Goal: Transaction & Acquisition: Book appointment/travel/reservation

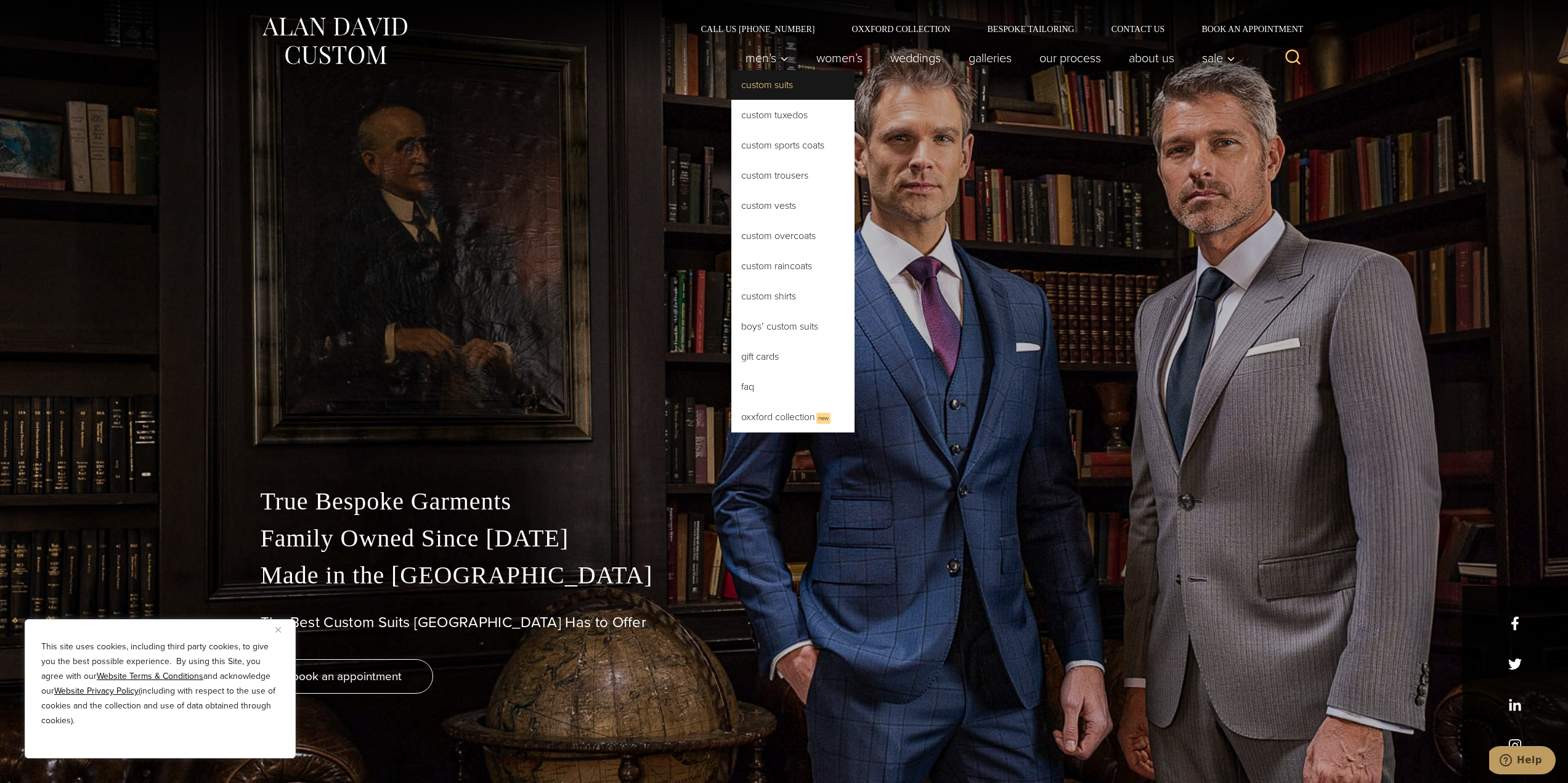
click at [758, 93] on link "Custom Suits" at bounding box center [793, 85] width 124 height 30
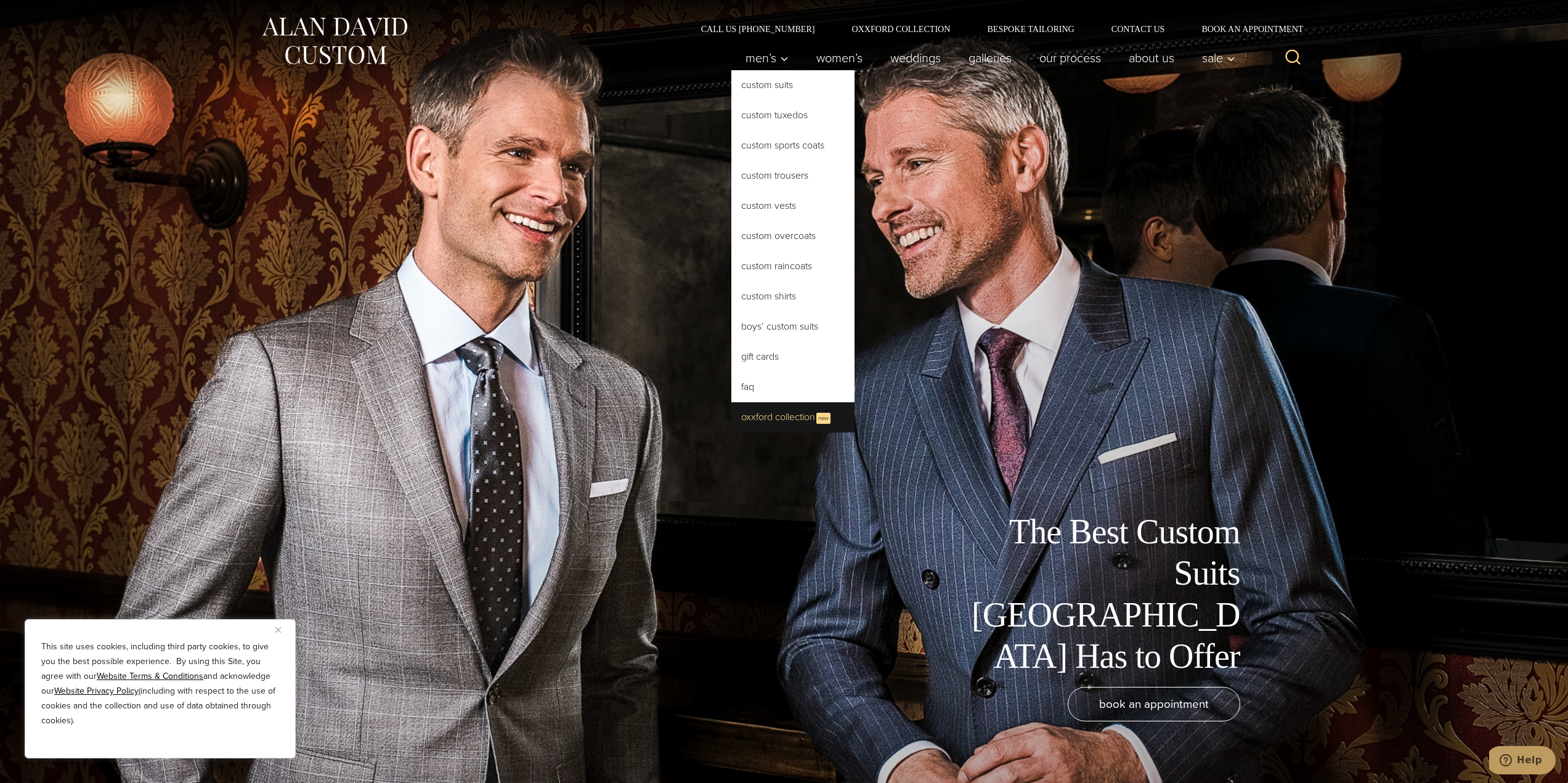
click at [781, 420] on link "Oxxford Collection New" at bounding box center [793, 418] width 124 height 30
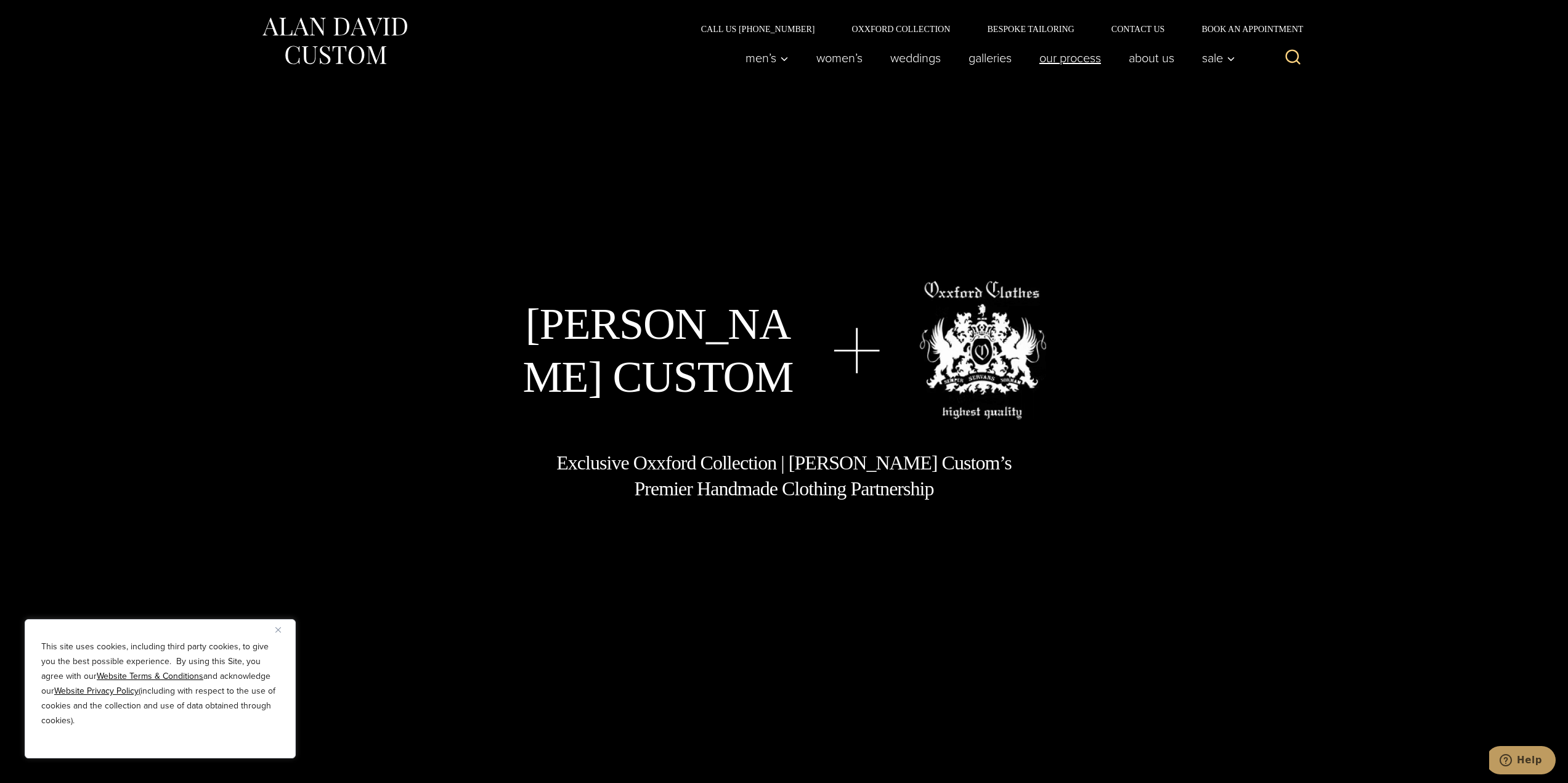
click at [1077, 63] on link "Our Process" at bounding box center [1070, 57] width 89 height 24
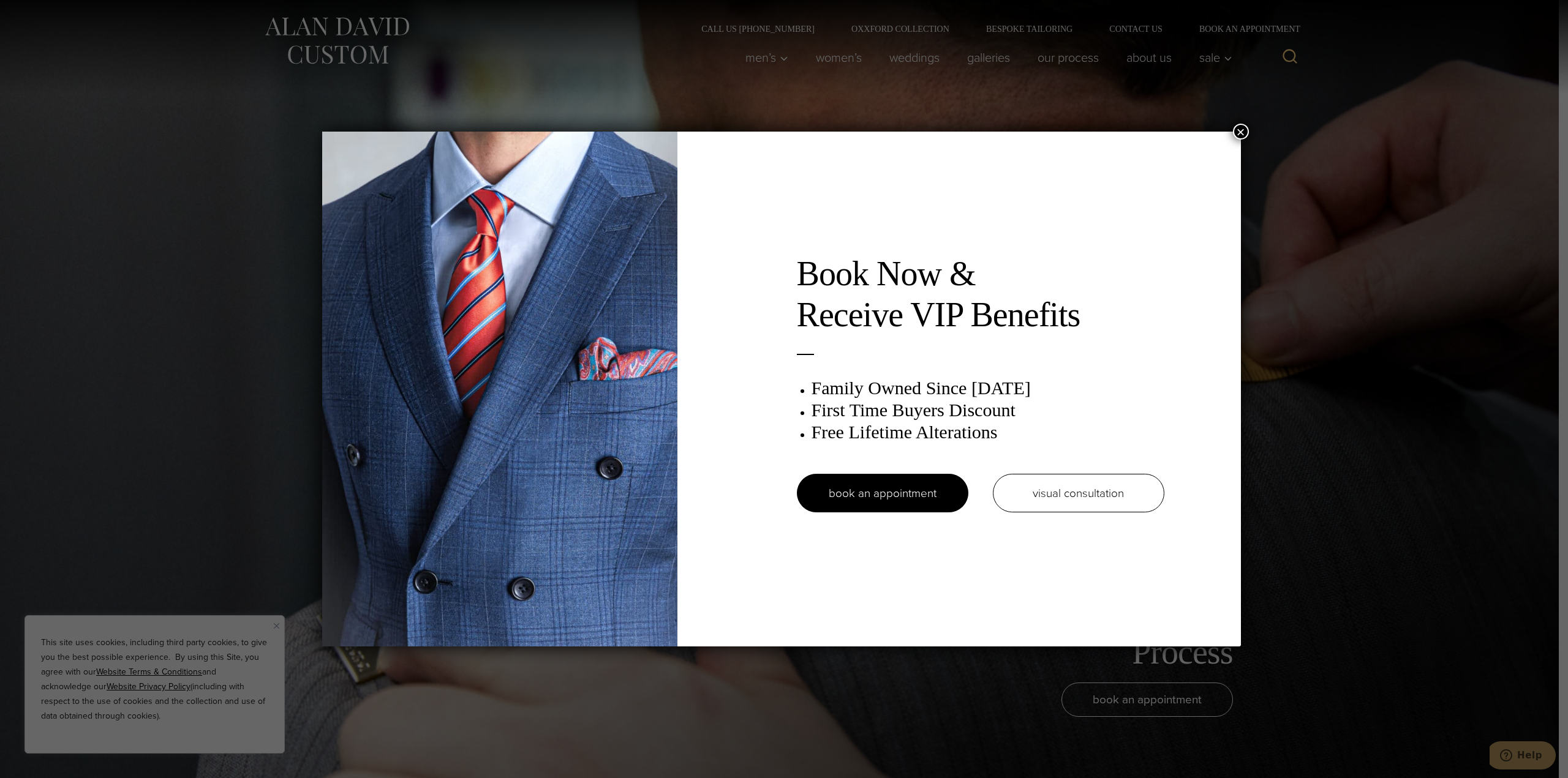
click at [1242, 134] on button "×" at bounding box center [1241, 131] width 16 height 16
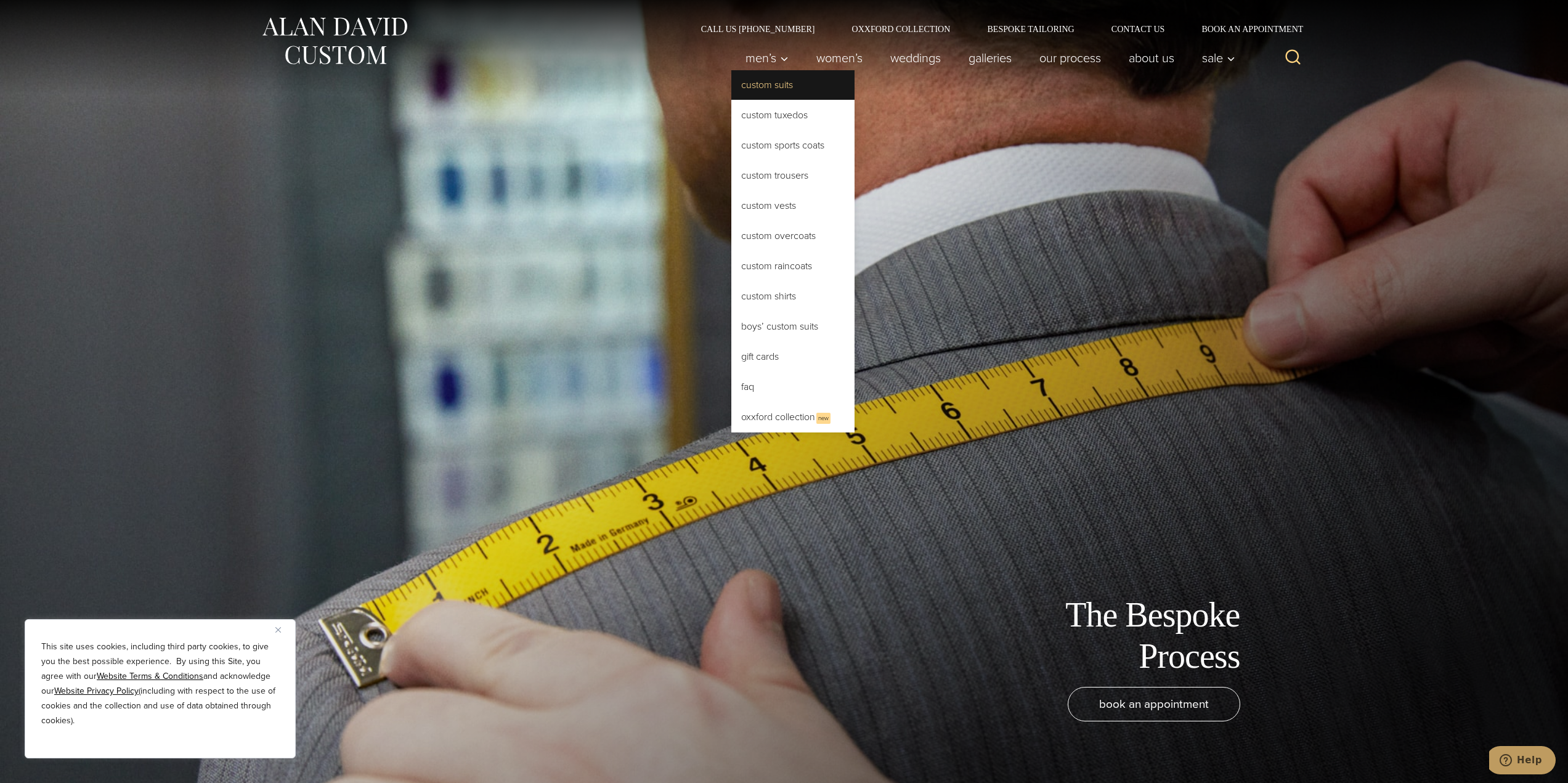
click at [768, 96] on link "Custom Suits" at bounding box center [793, 85] width 124 height 30
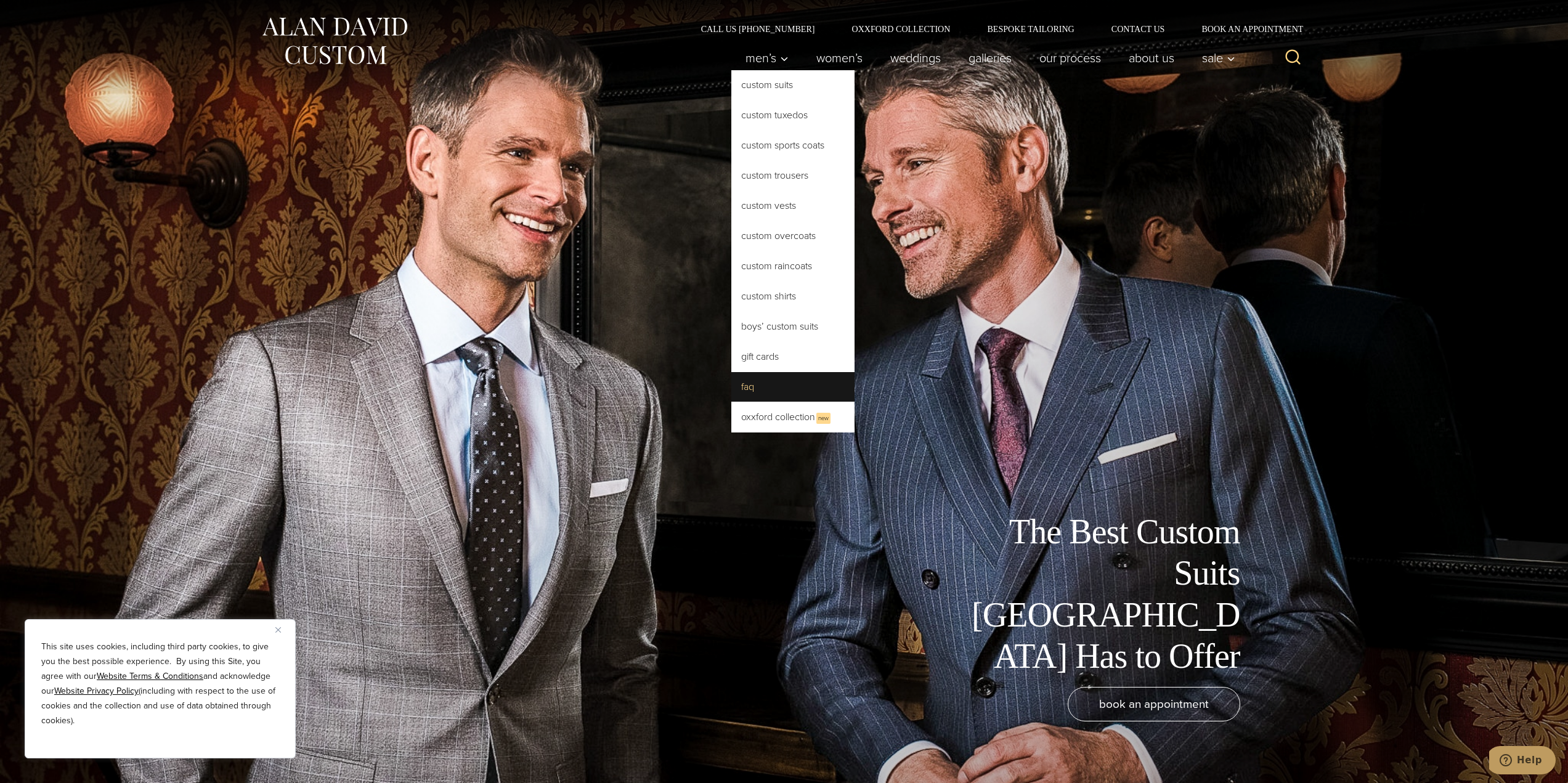
click at [774, 390] on link "FAQ" at bounding box center [793, 387] width 124 height 30
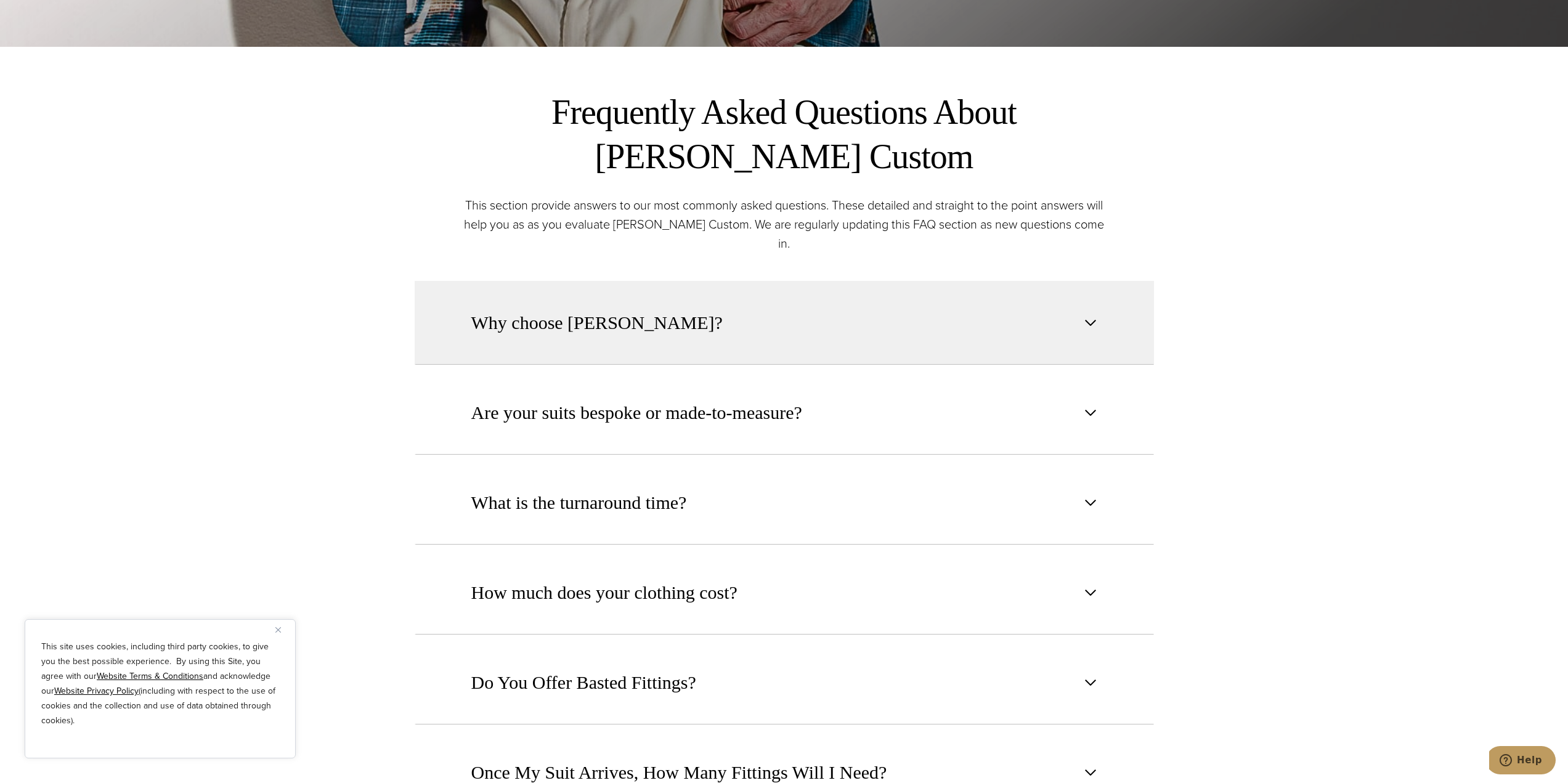
scroll to position [801, 0]
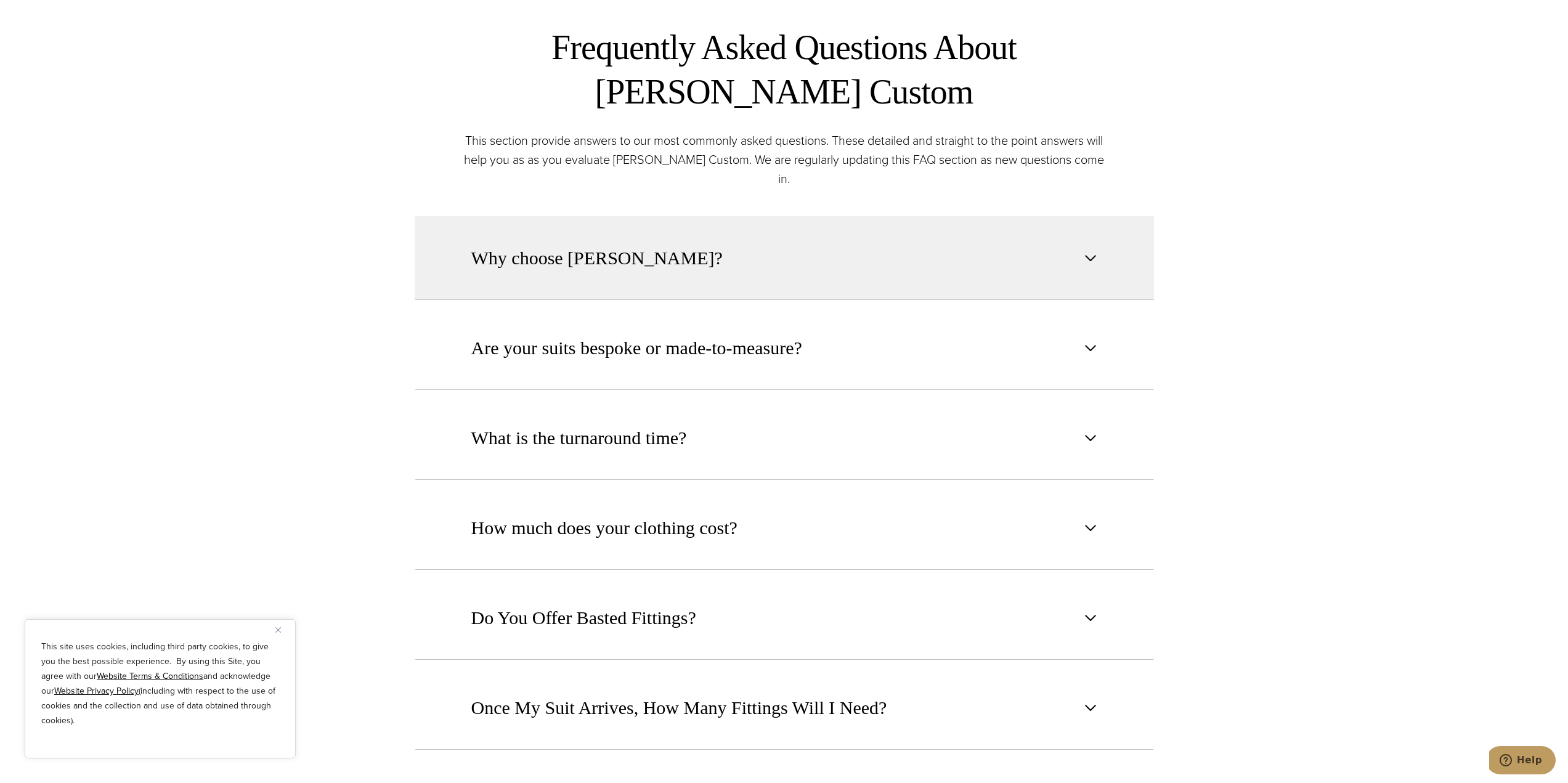
click at [560, 244] on span "Why choose [PERSON_NAME]?" at bounding box center [597, 258] width 251 height 27
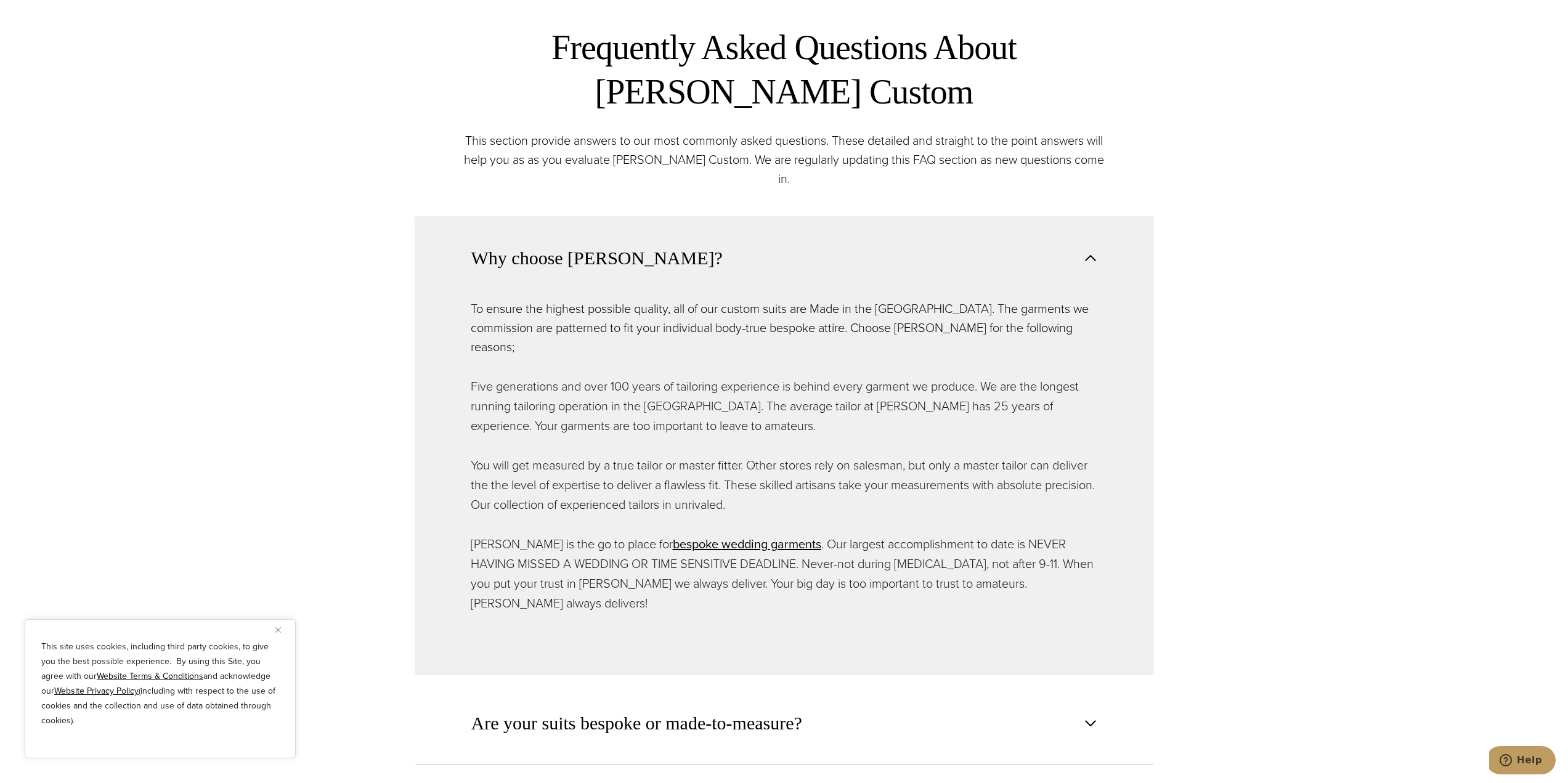
click at [560, 244] on span "Why choose [PERSON_NAME]?" at bounding box center [597, 258] width 251 height 27
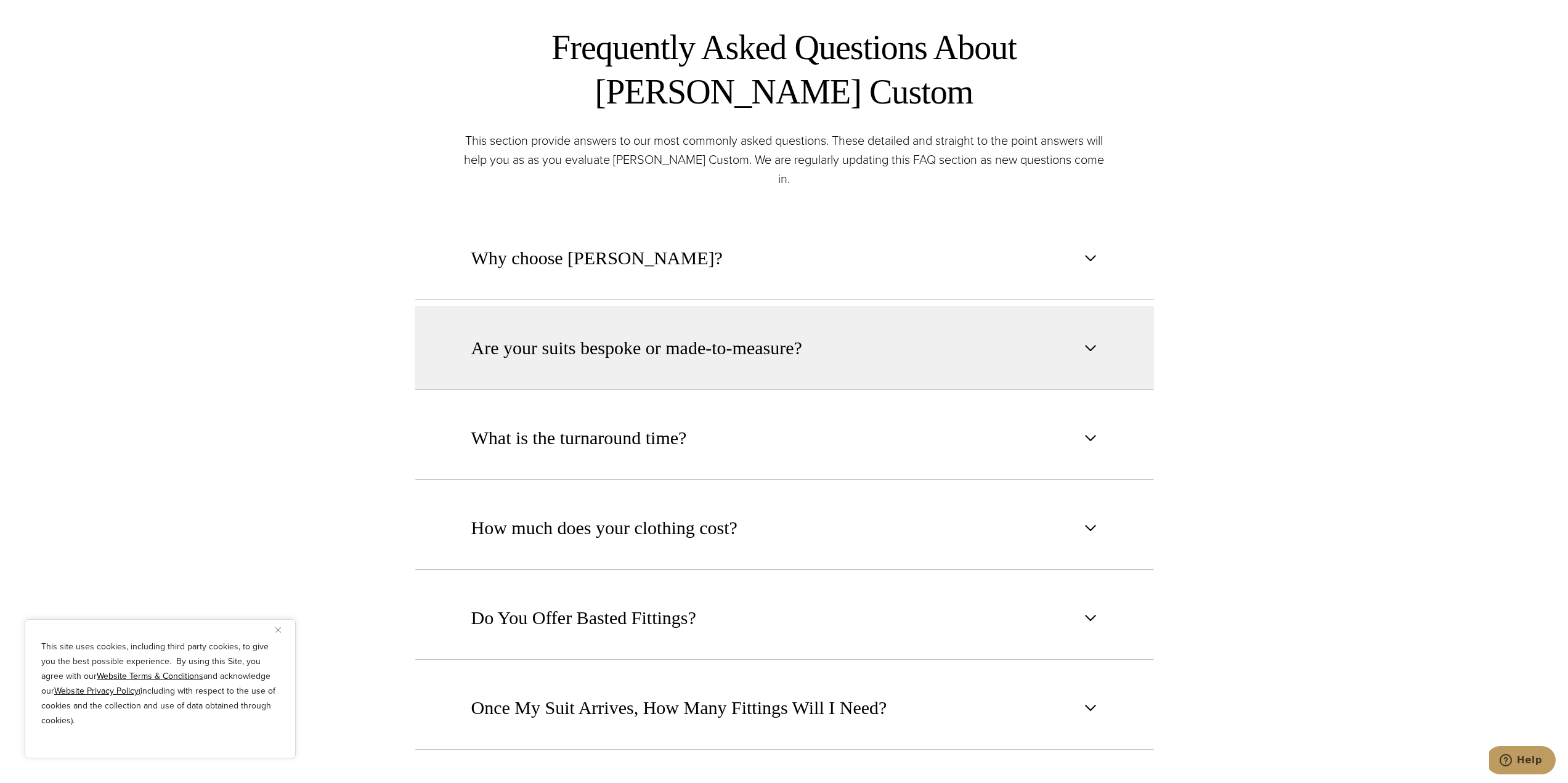
click at [651, 334] on span "Are your suits bespoke or made-to-measure?" at bounding box center [636, 348] width 331 height 27
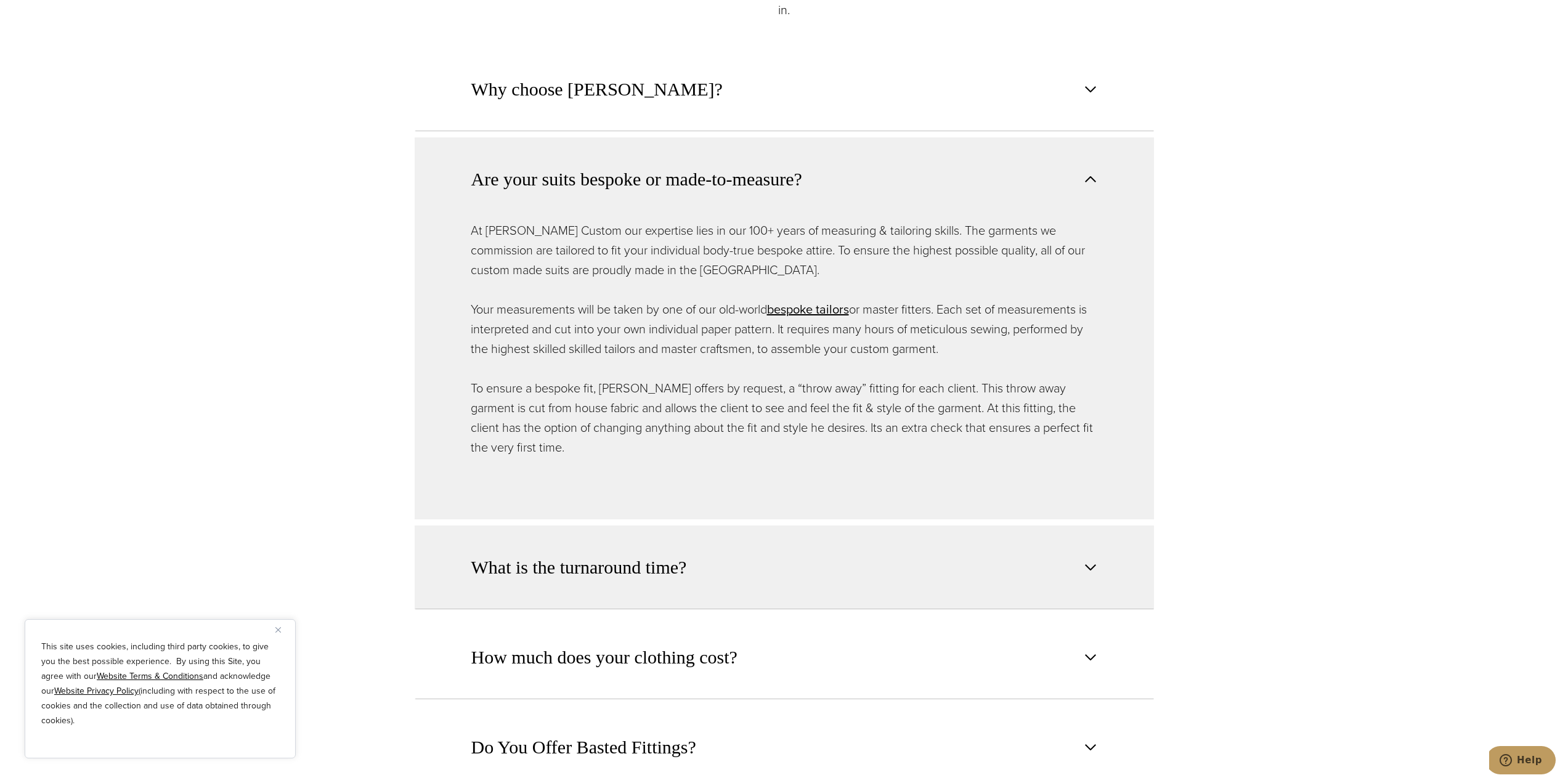
scroll to position [986, 0]
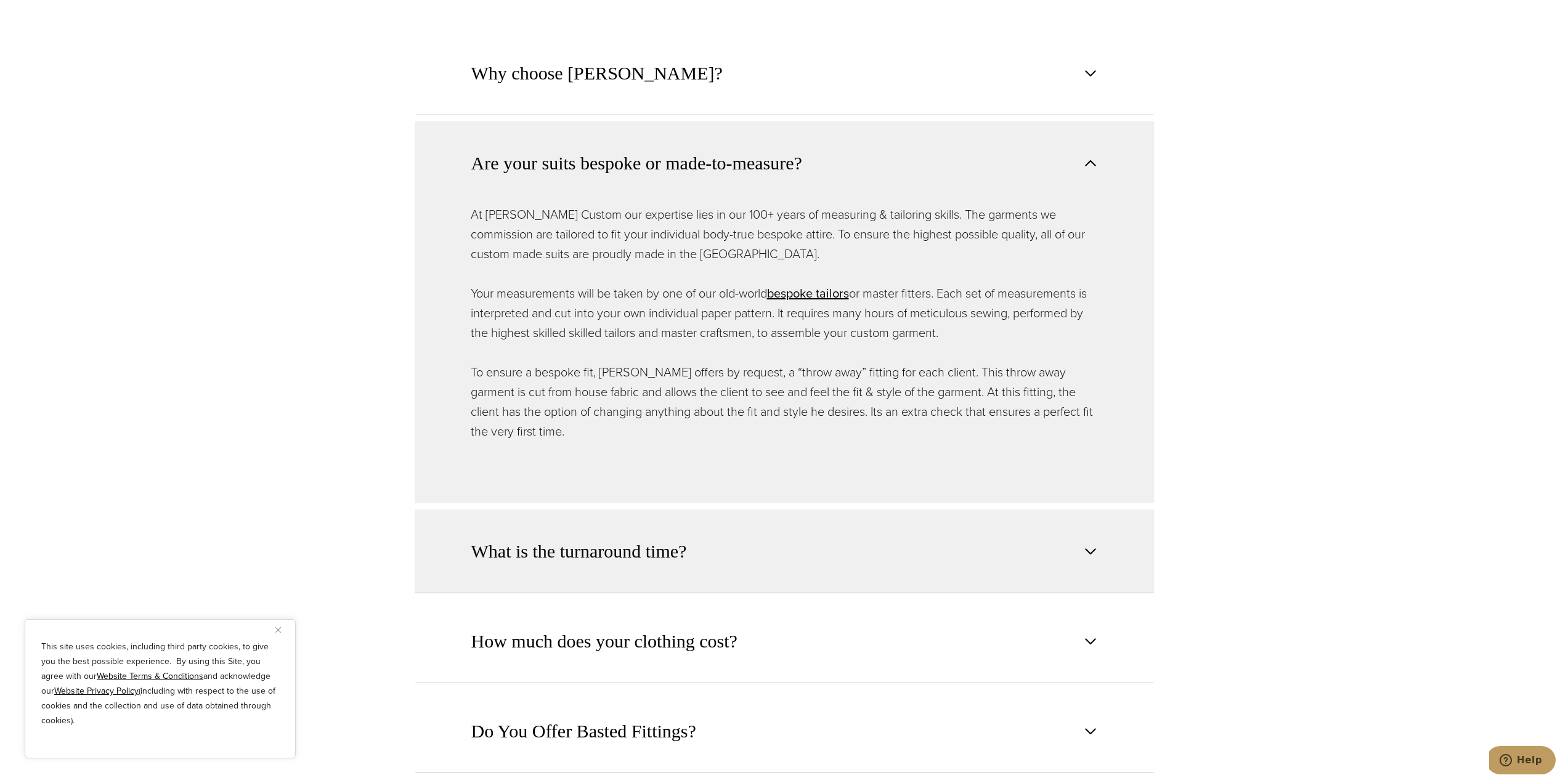
click at [671, 511] on button "What is the turnaround time?" at bounding box center [784, 551] width 739 height 84
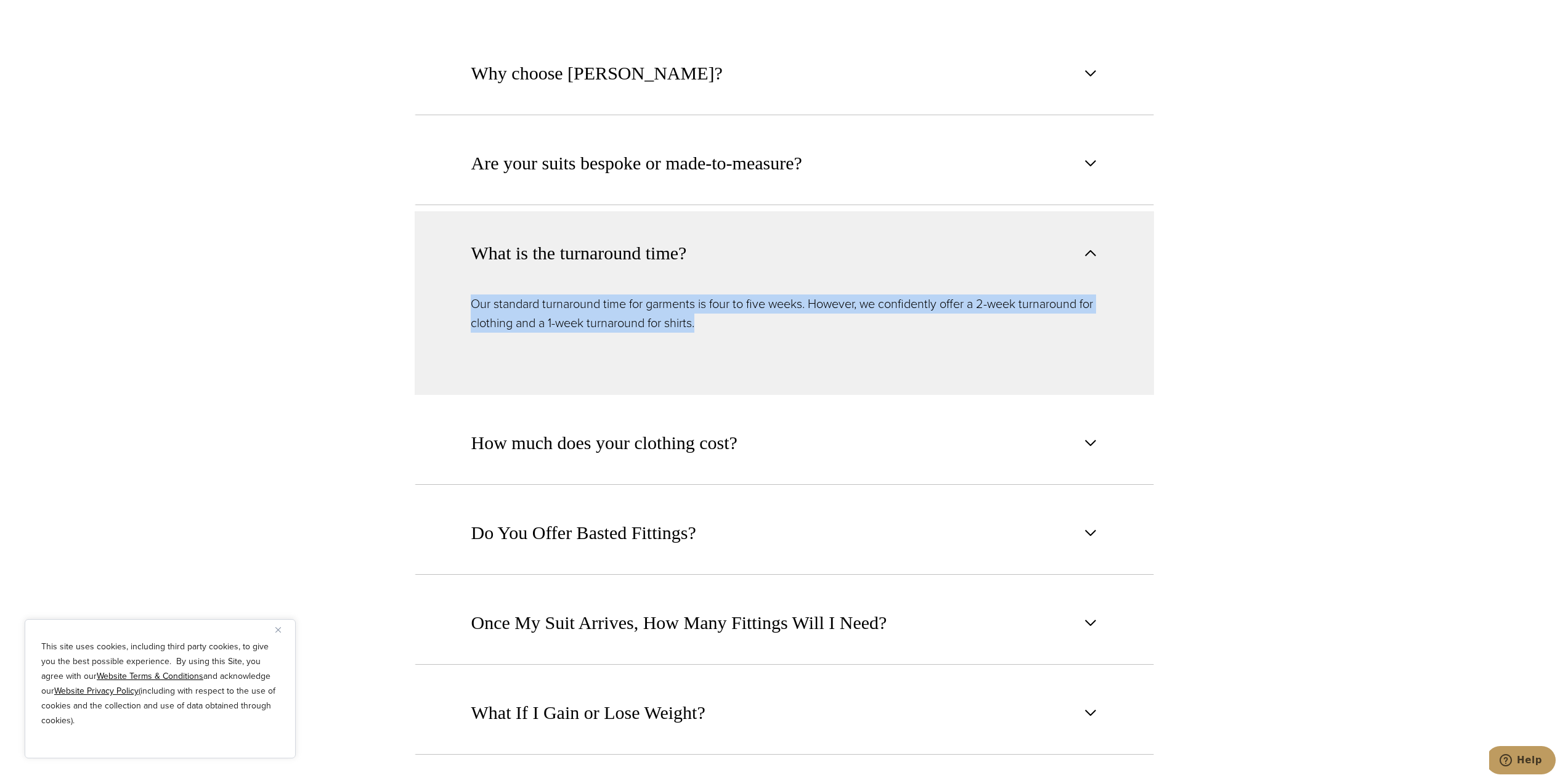
drag, startPoint x: 466, startPoint y: 285, endPoint x: 800, endPoint y: 299, distance: 334.3
click at [800, 299] on div "Our standard turnaround time for garments is four to five weeks. However, we co…" at bounding box center [784, 345] width 739 height 100
click at [800, 299] on p "Our standard turnaround time for garments is four to five weeks. However, we co…" at bounding box center [784, 314] width 627 height 38
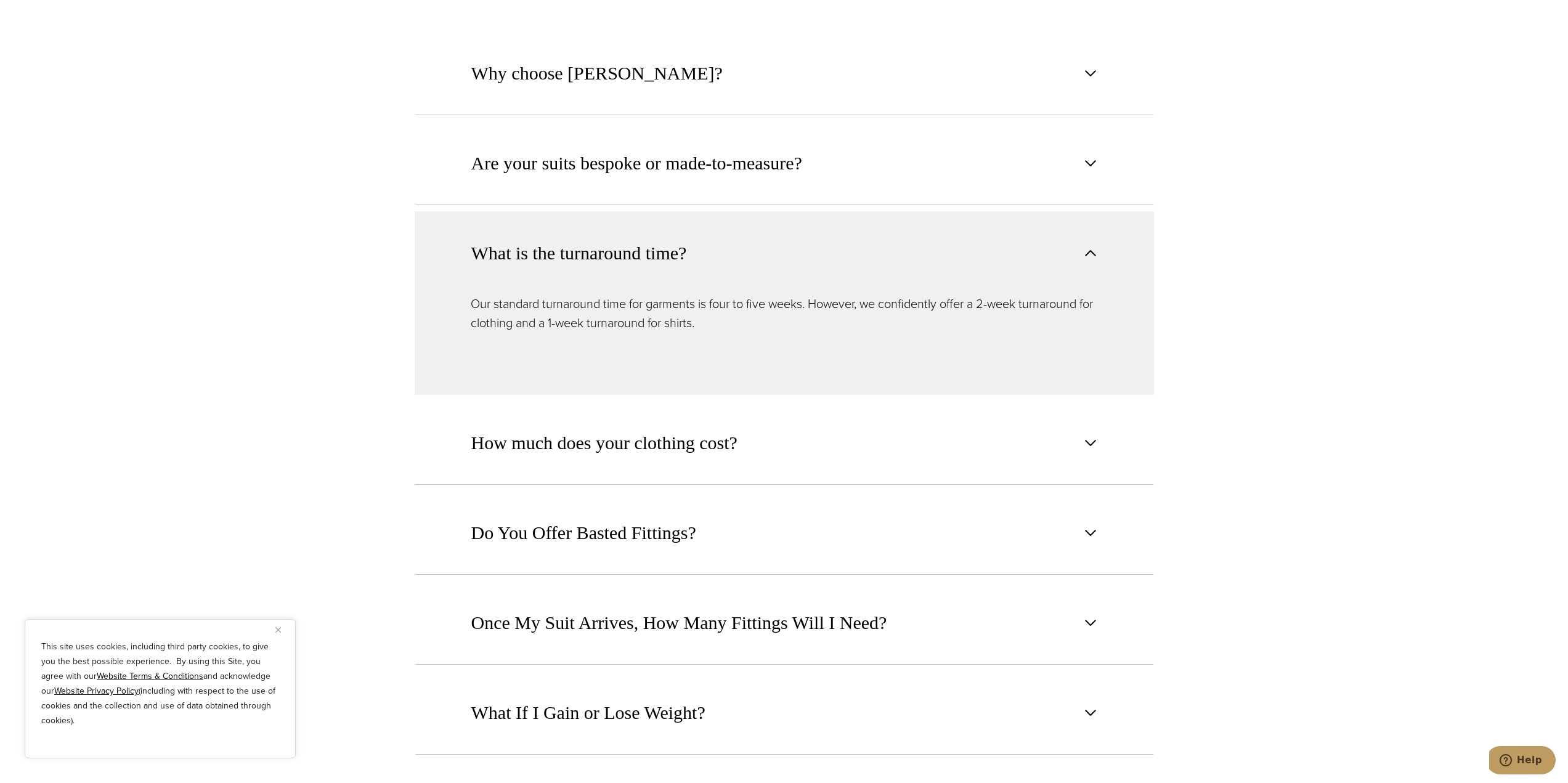
click at [802, 229] on button "What is the turnaround time?" at bounding box center [784, 253] width 739 height 83
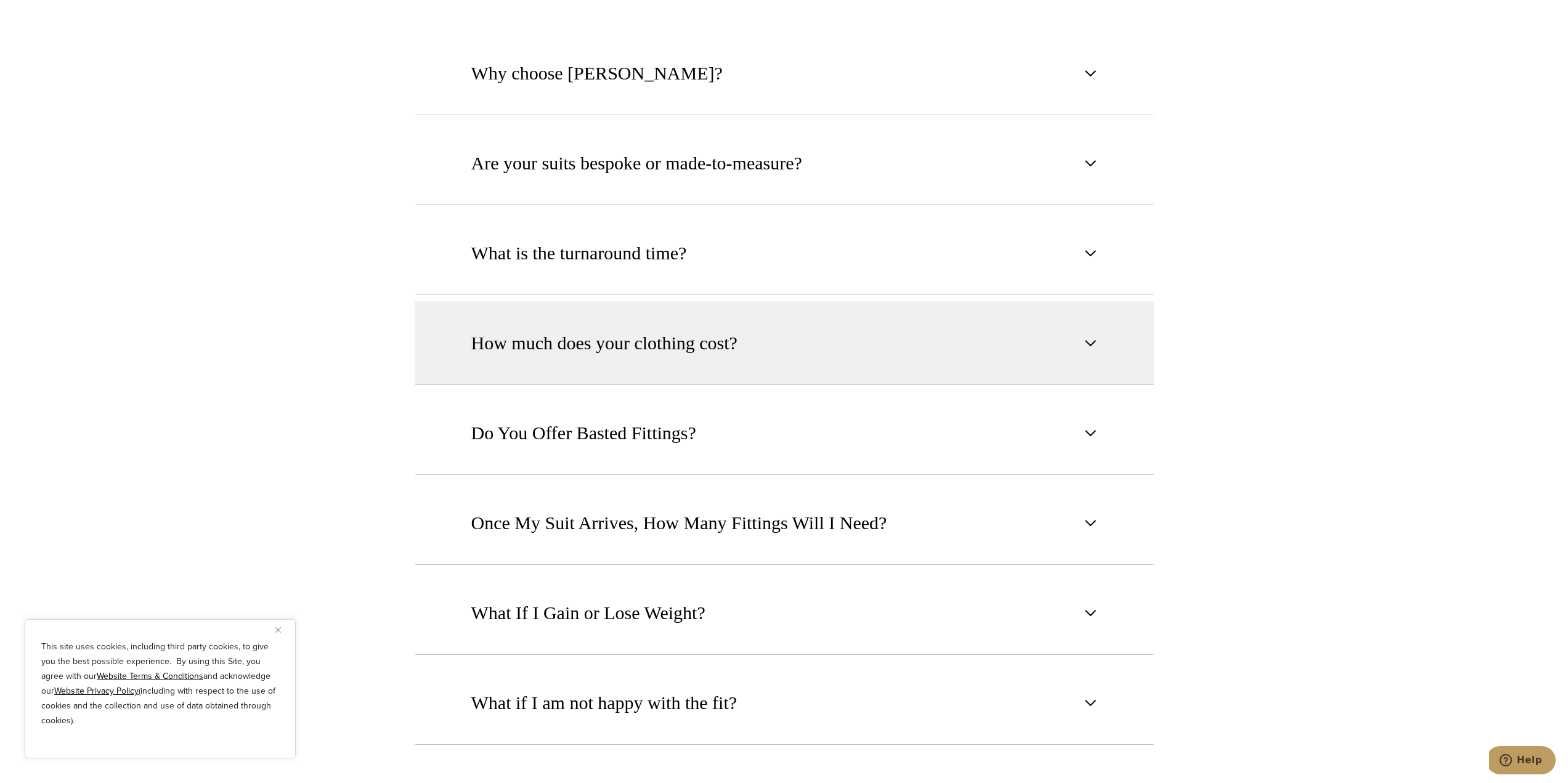
click at [726, 330] on span "How much does your clothing cost?" at bounding box center [604, 343] width 266 height 27
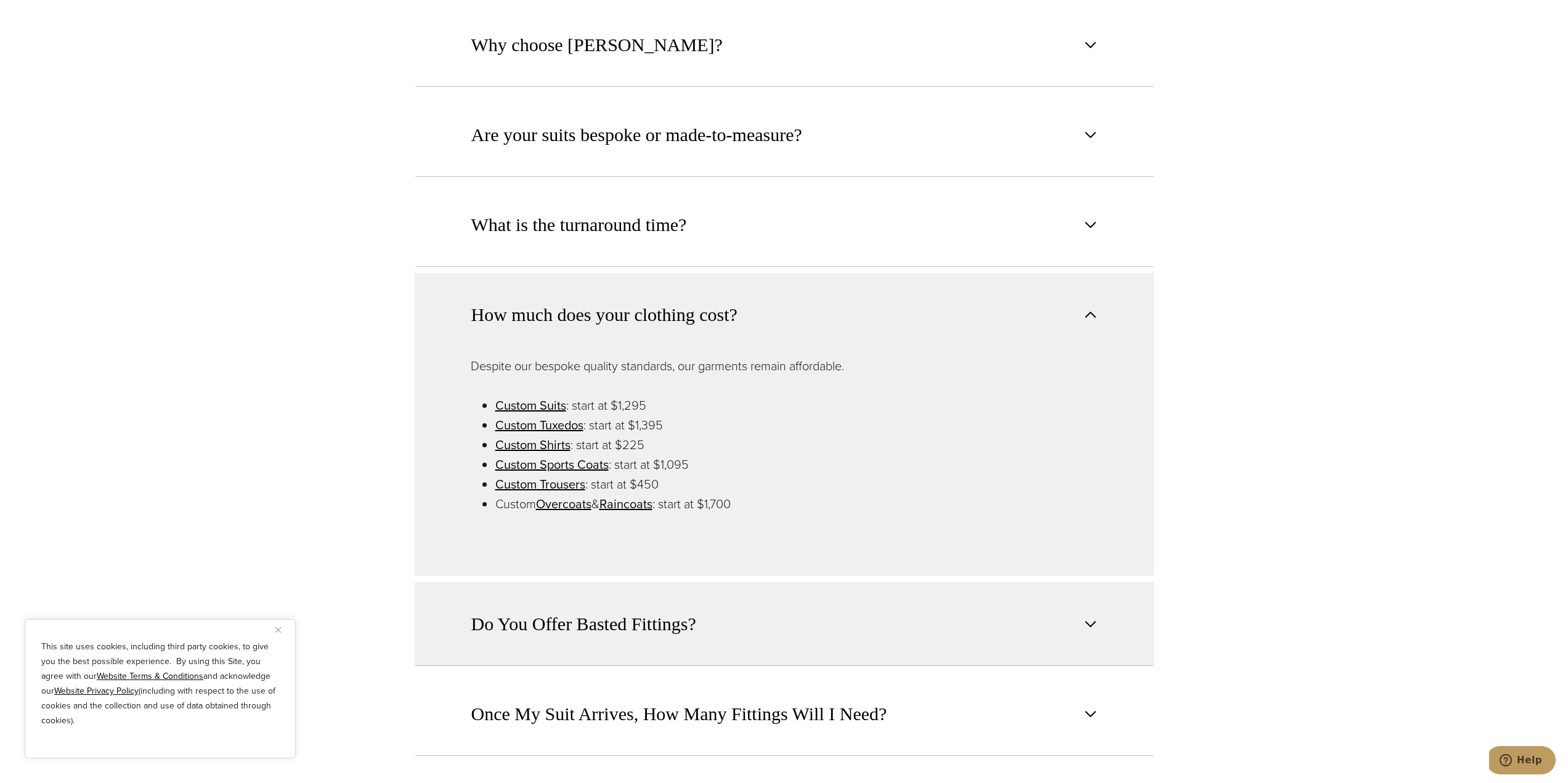
scroll to position [1171, 0]
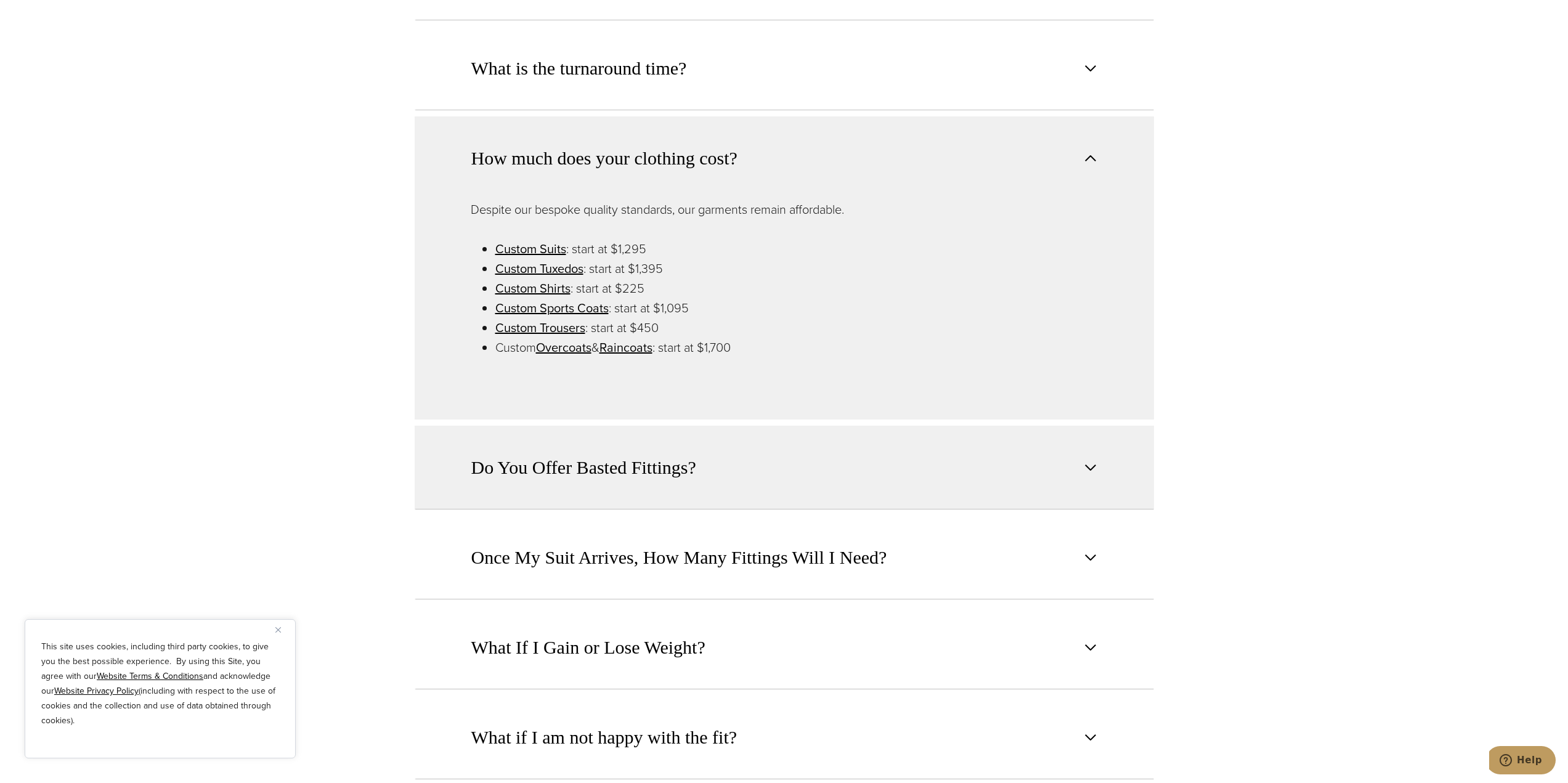
click at [684, 454] on span "Do You Offer Basted Fittings?" at bounding box center [583, 467] width 225 height 27
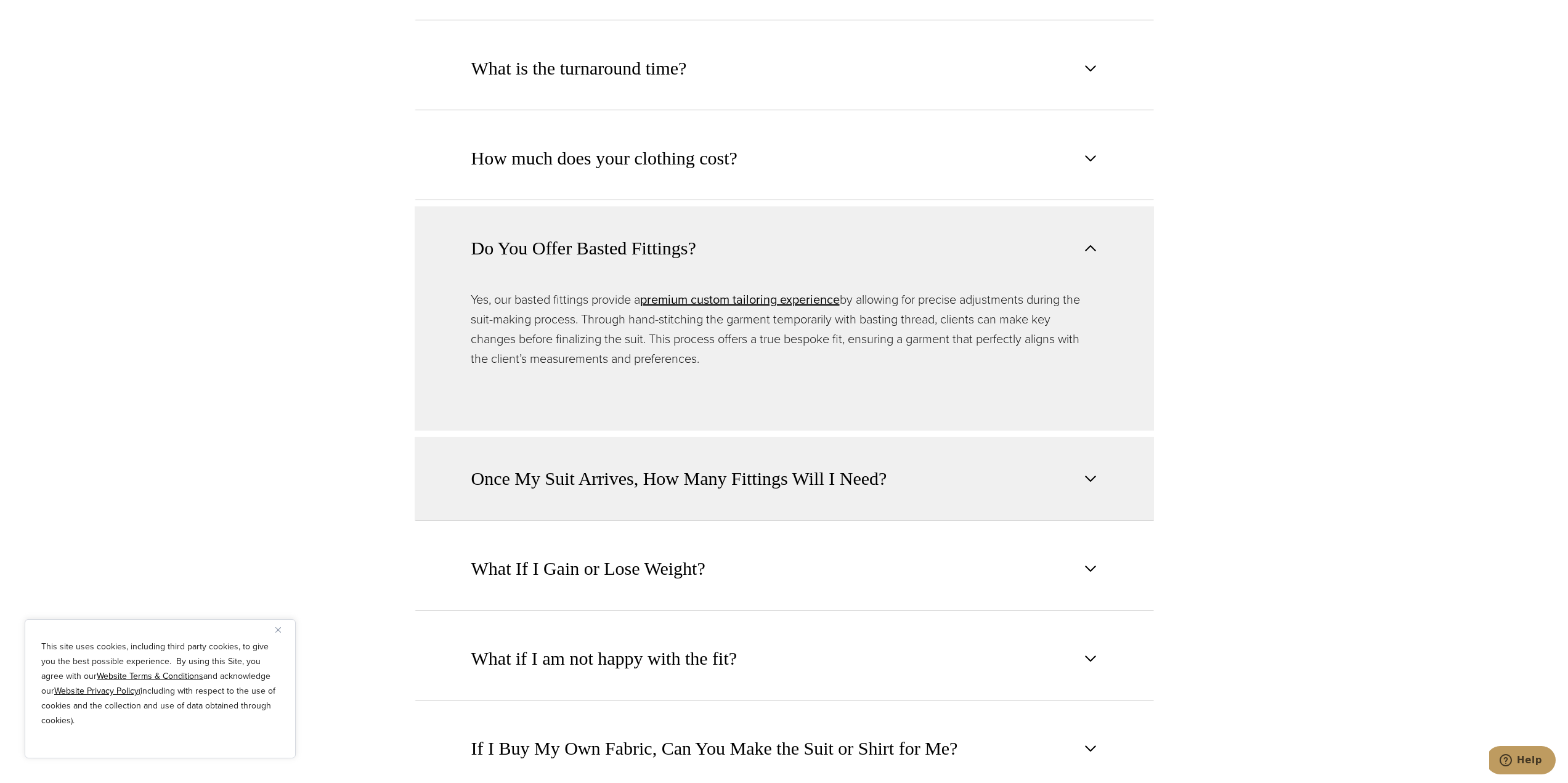
click at [784, 472] on span "Once My Suit Arrives, How Many Fittings Will I Need?" at bounding box center [679, 478] width 416 height 27
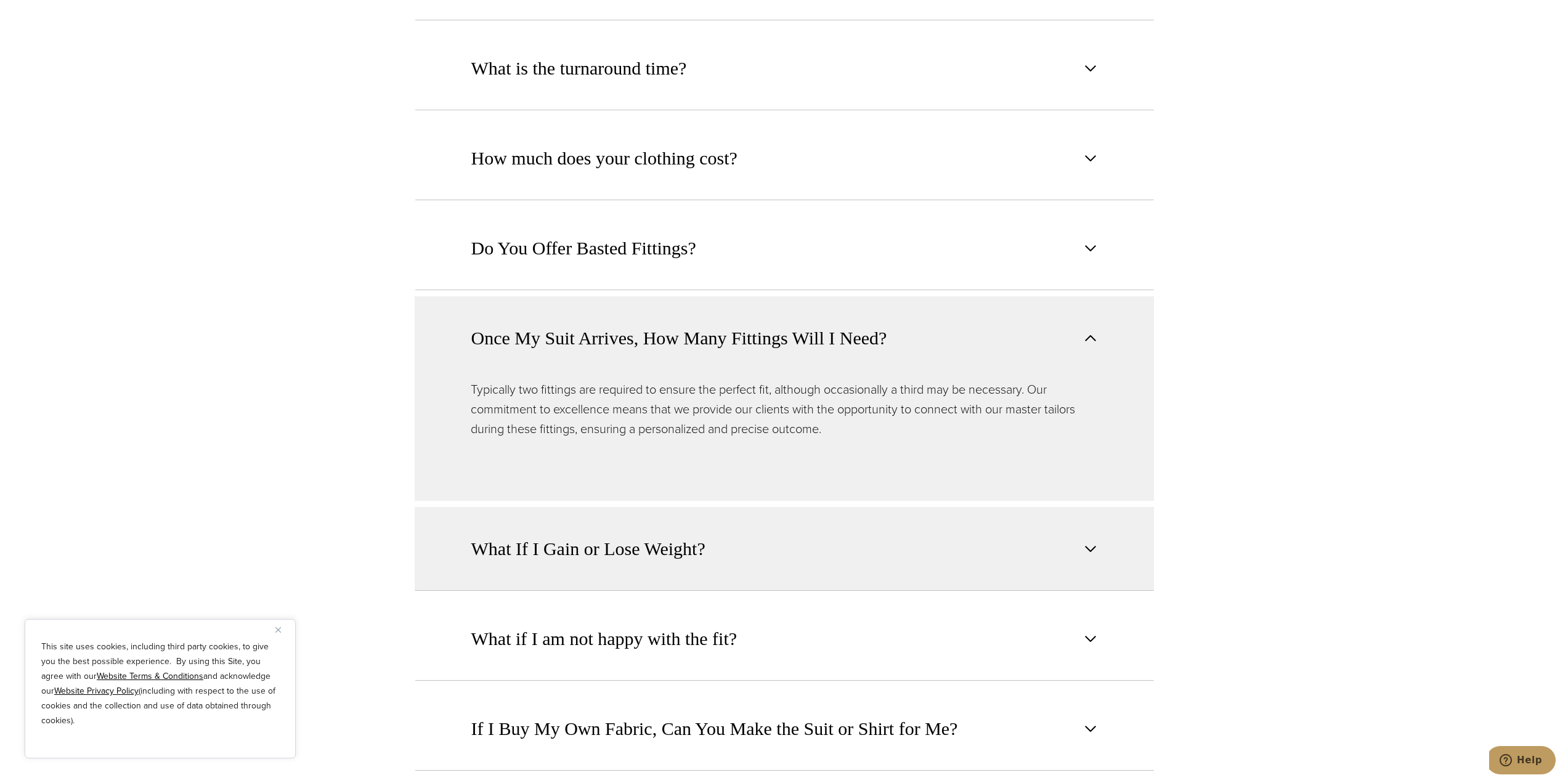
click at [726, 507] on button "What If I Gain or Lose Weight?" at bounding box center [784, 549] width 739 height 84
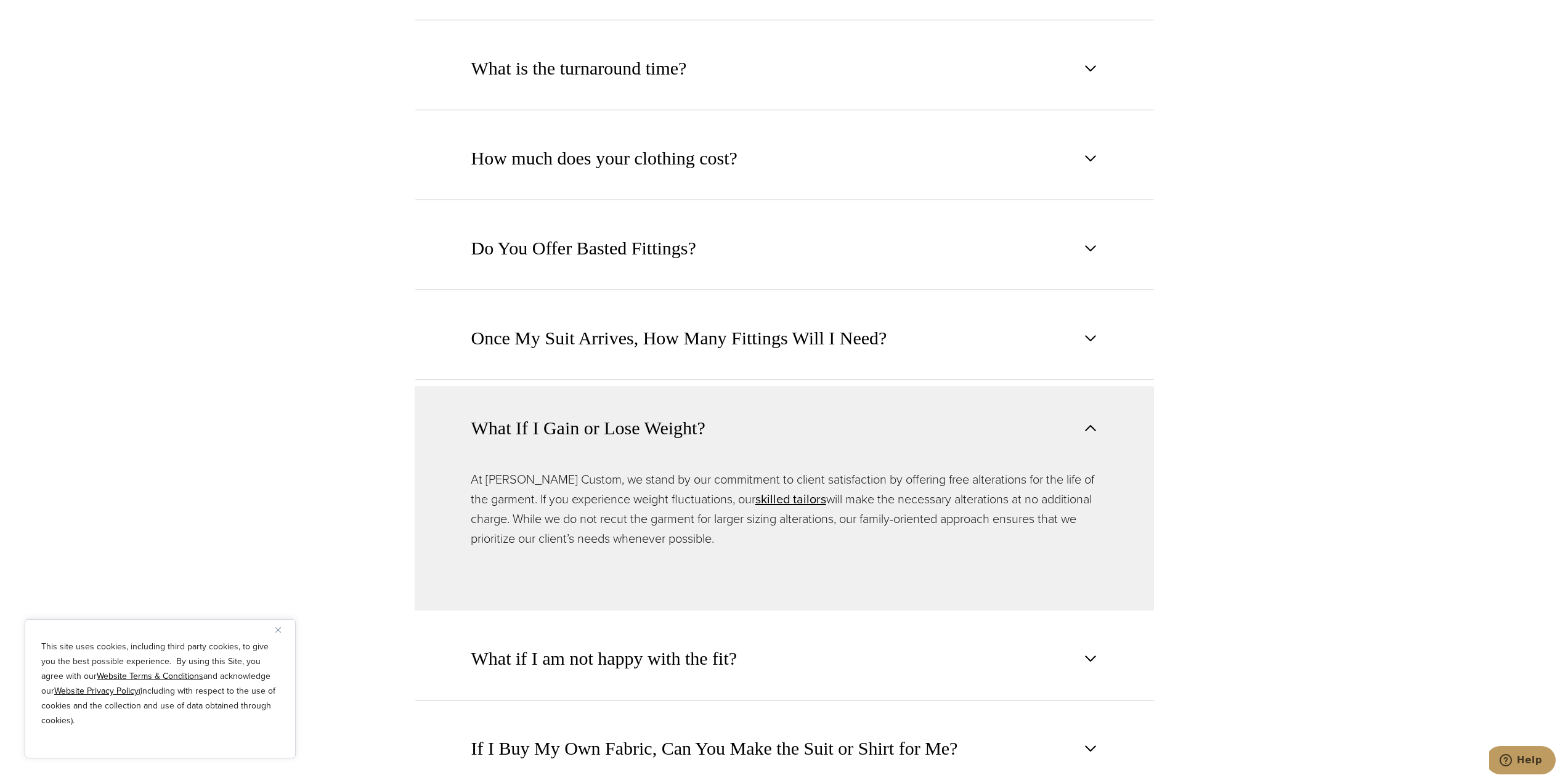
click at [950, 418] on button "What If I Gain or Lose Weight?" at bounding box center [784, 428] width 739 height 83
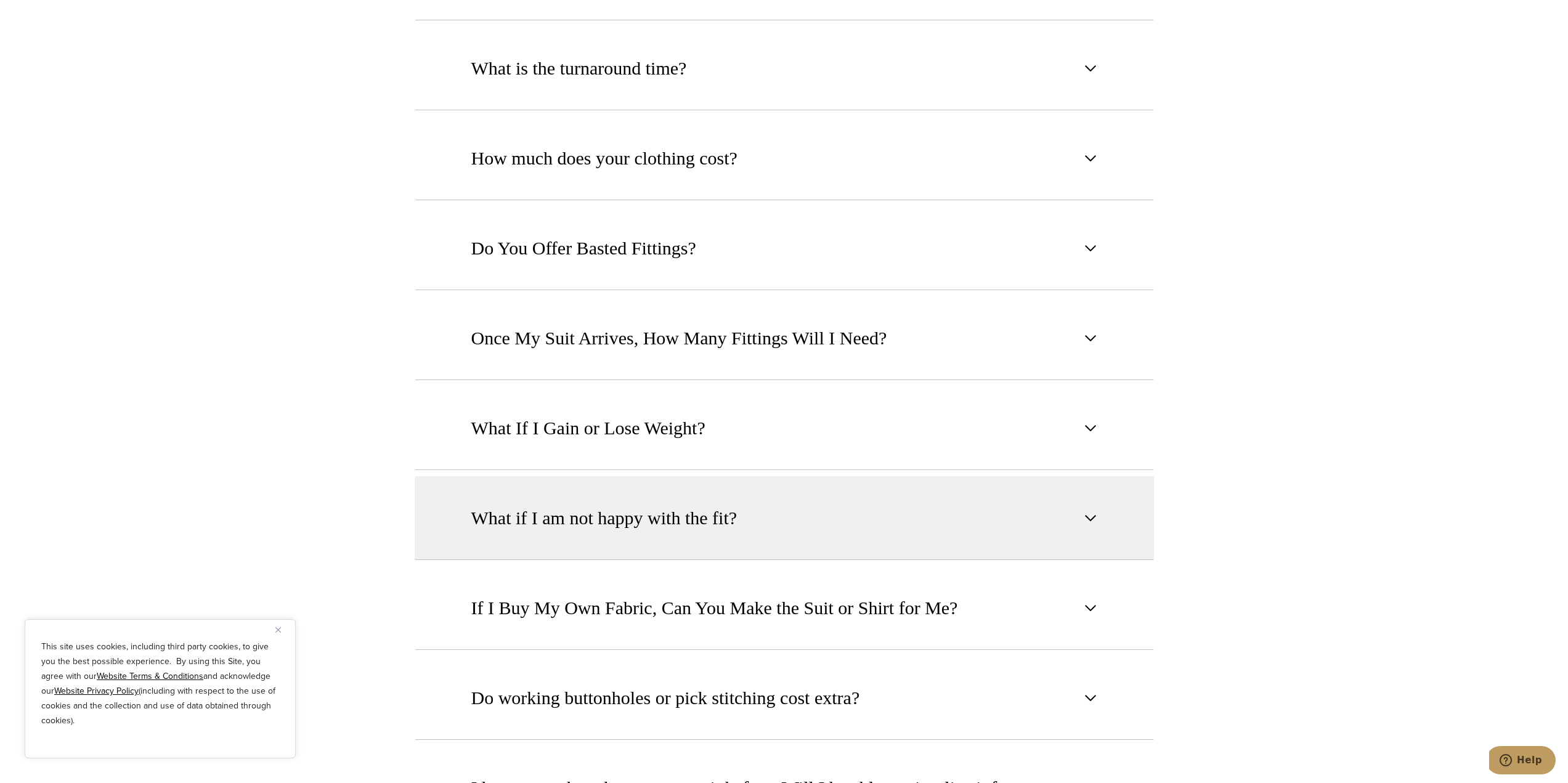
click at [681, 525] on button "What if I am not happy with the fit?" at bounding box center [784, 518] width 739 height 84
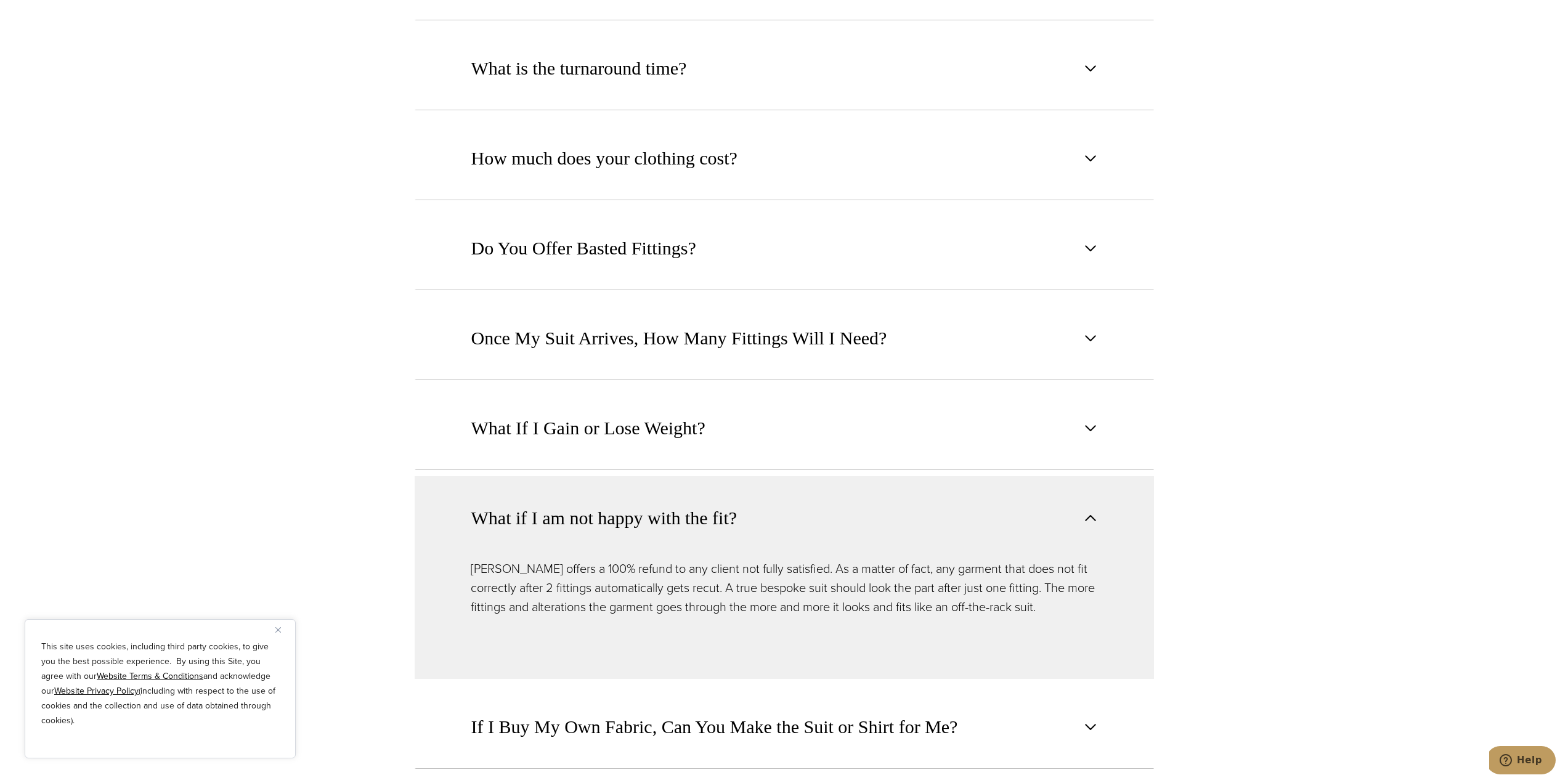
click at [594, 505] on span "What if I am not happy with the fit?" at bounding box center [604, 518] width 266 height 27
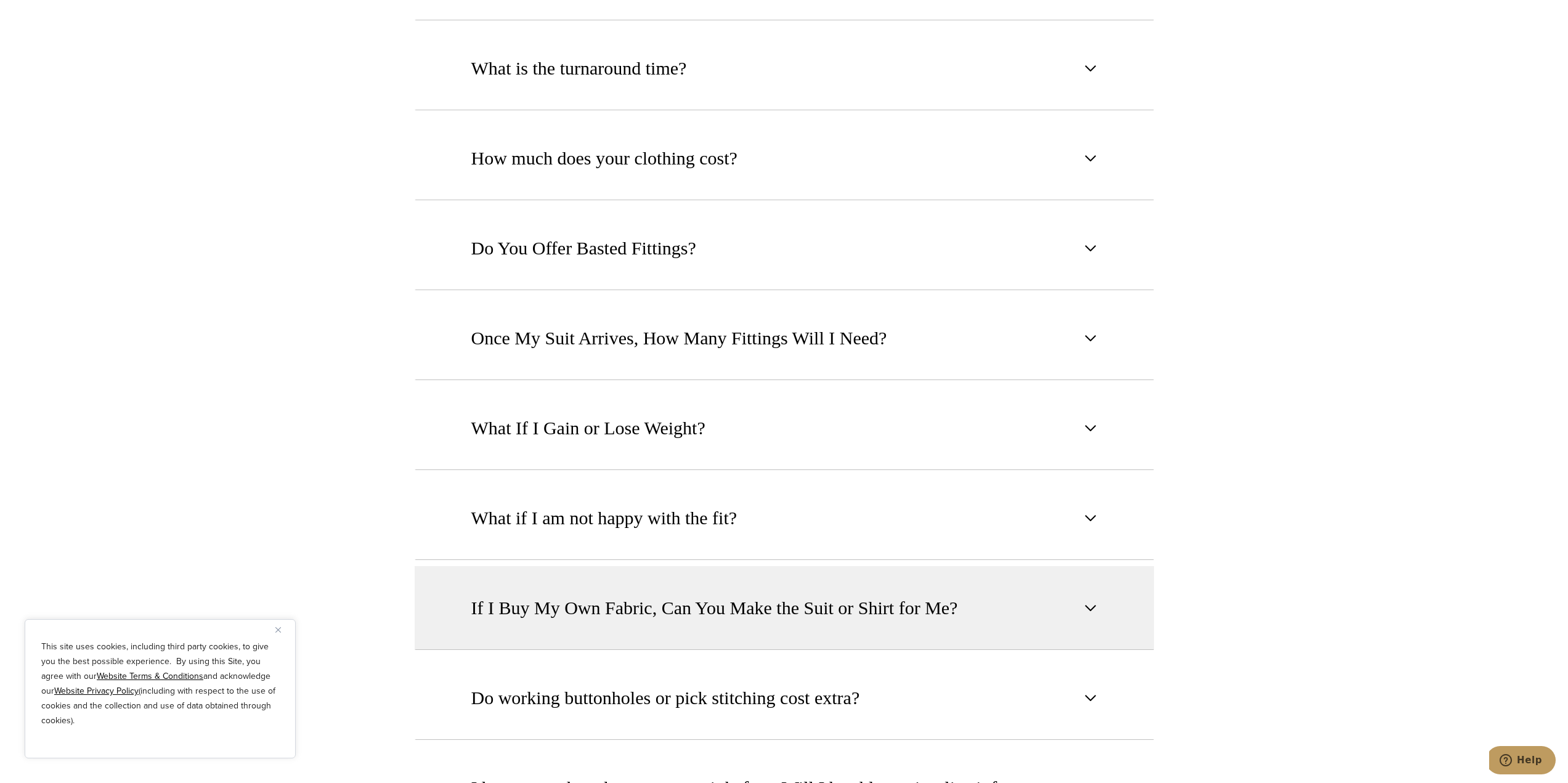
click at [597, 595] on span "If I Buy My Own Fabric, Can You Make the Suit or Shirt for Me?" at bounding box center [714, 608] width 487 height 27
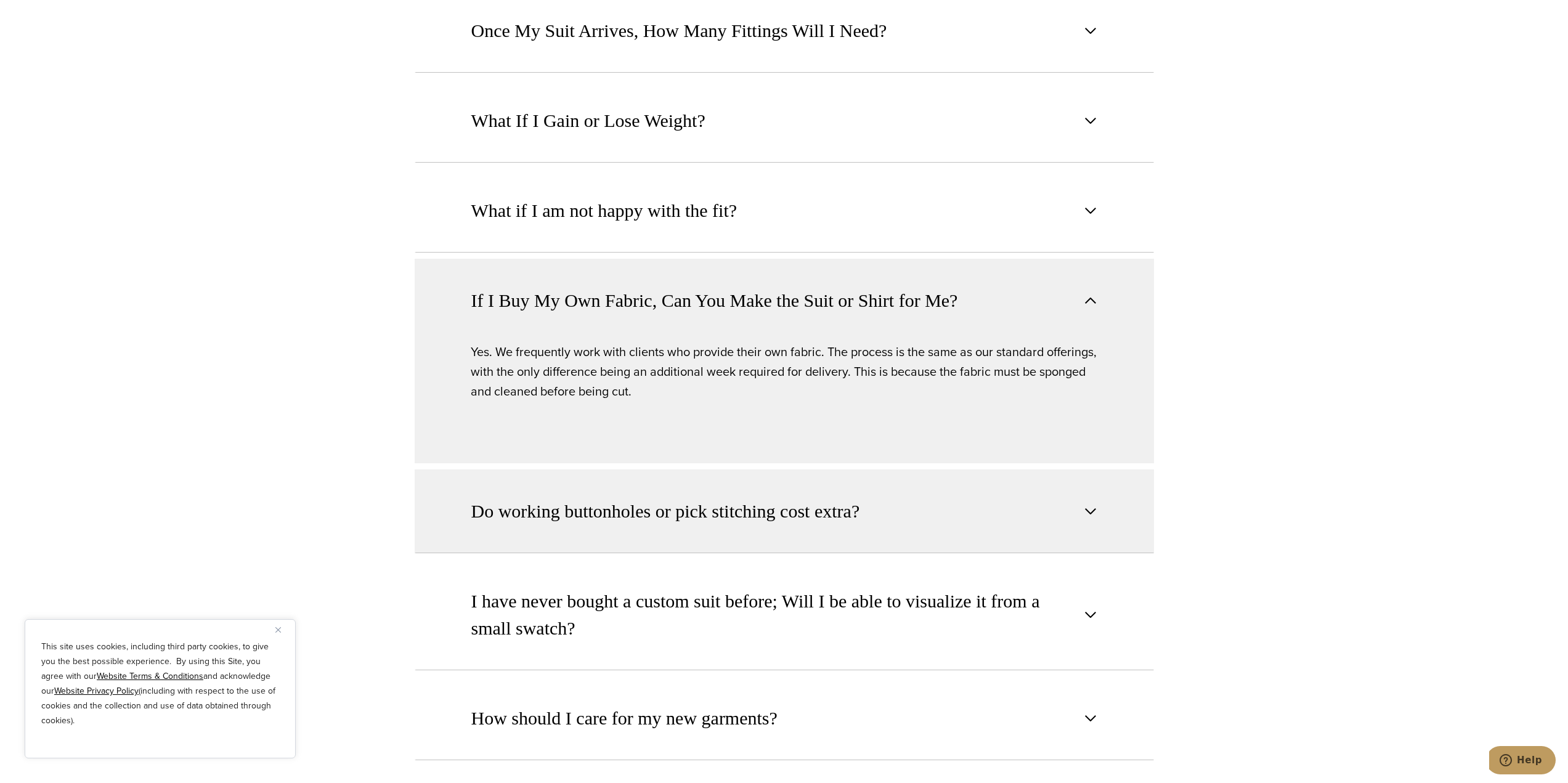
scroll to position [1479, 0]
click at [748, 505] on button "Do working buttonholes or pick stitching cost extra?" at bounding box center [784, 511] width 739 height 84
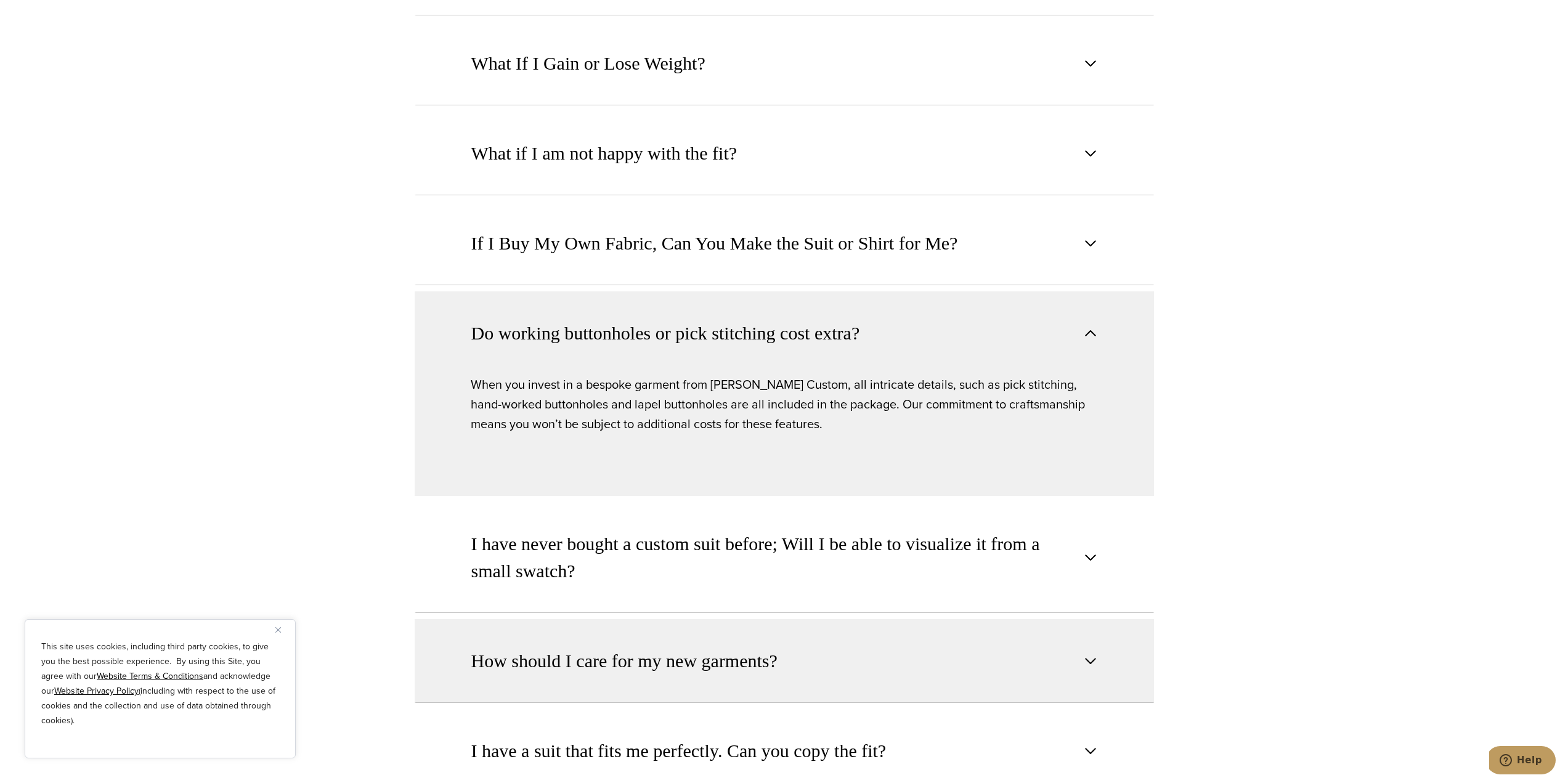
scroll to position [1540, 0]
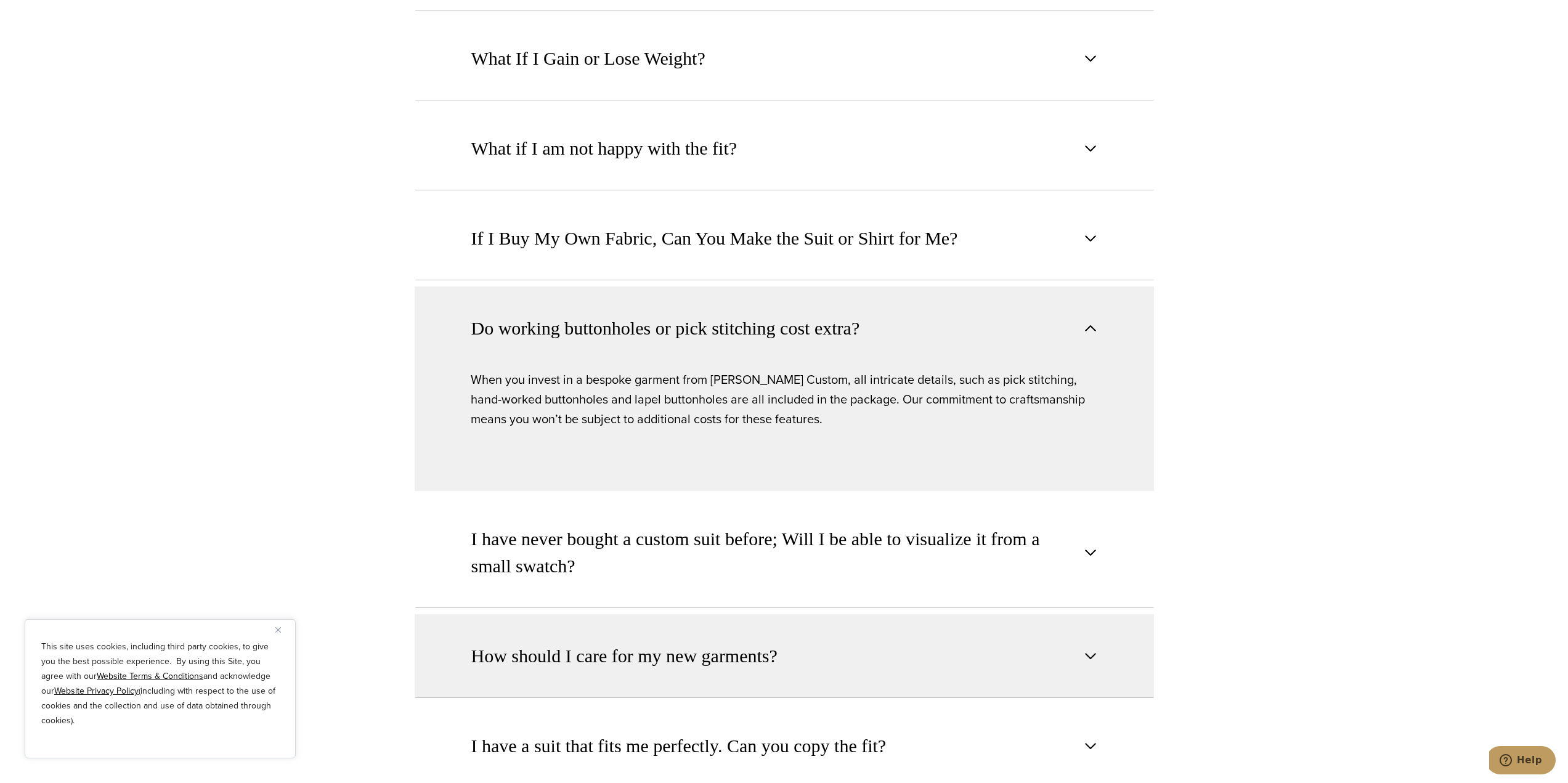
click at [885, 667] on button "How should I care for my new garments?" at bounding box center [784, 656] width 739 height 84
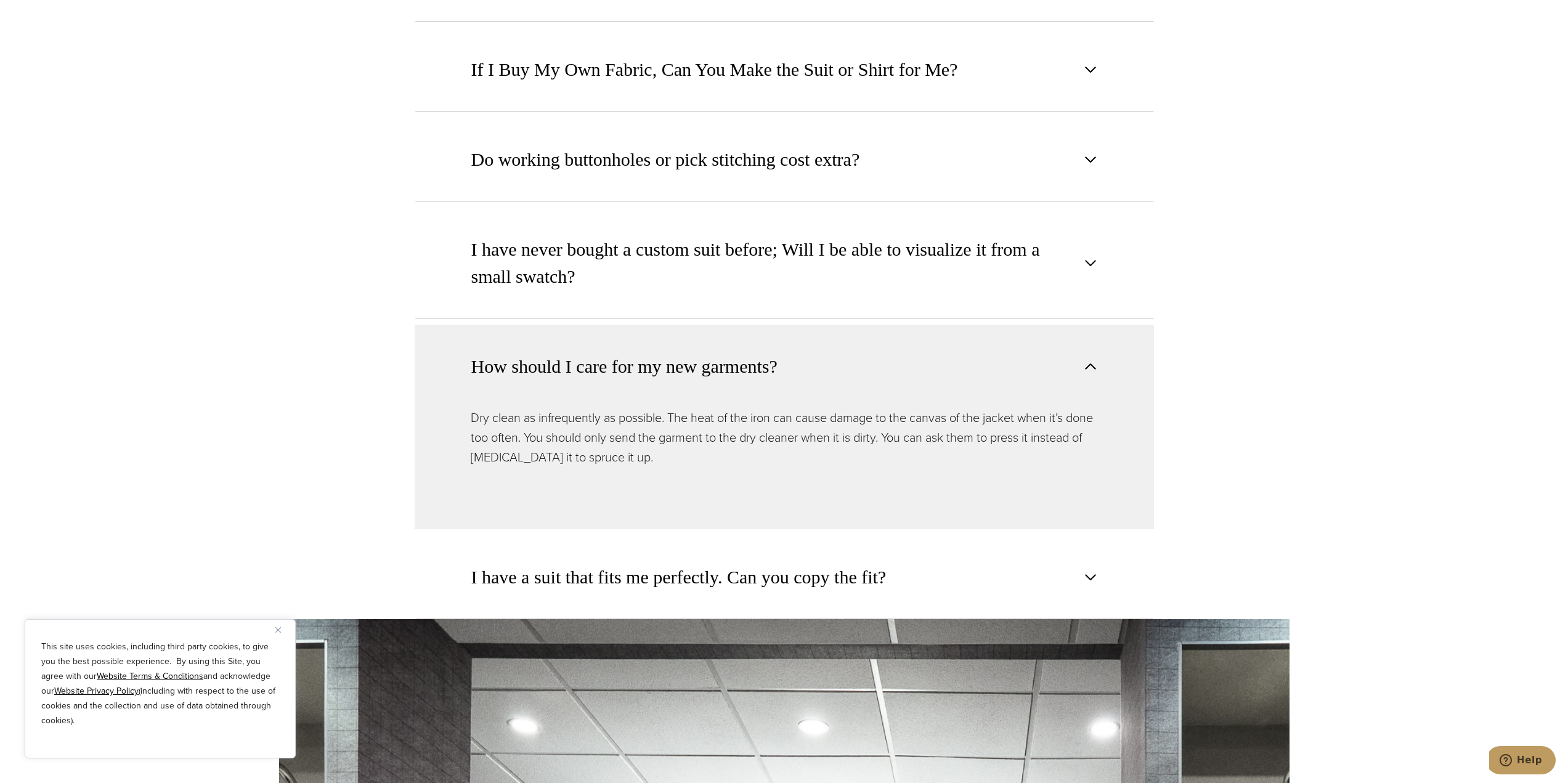
scroll to position [1725, 0]
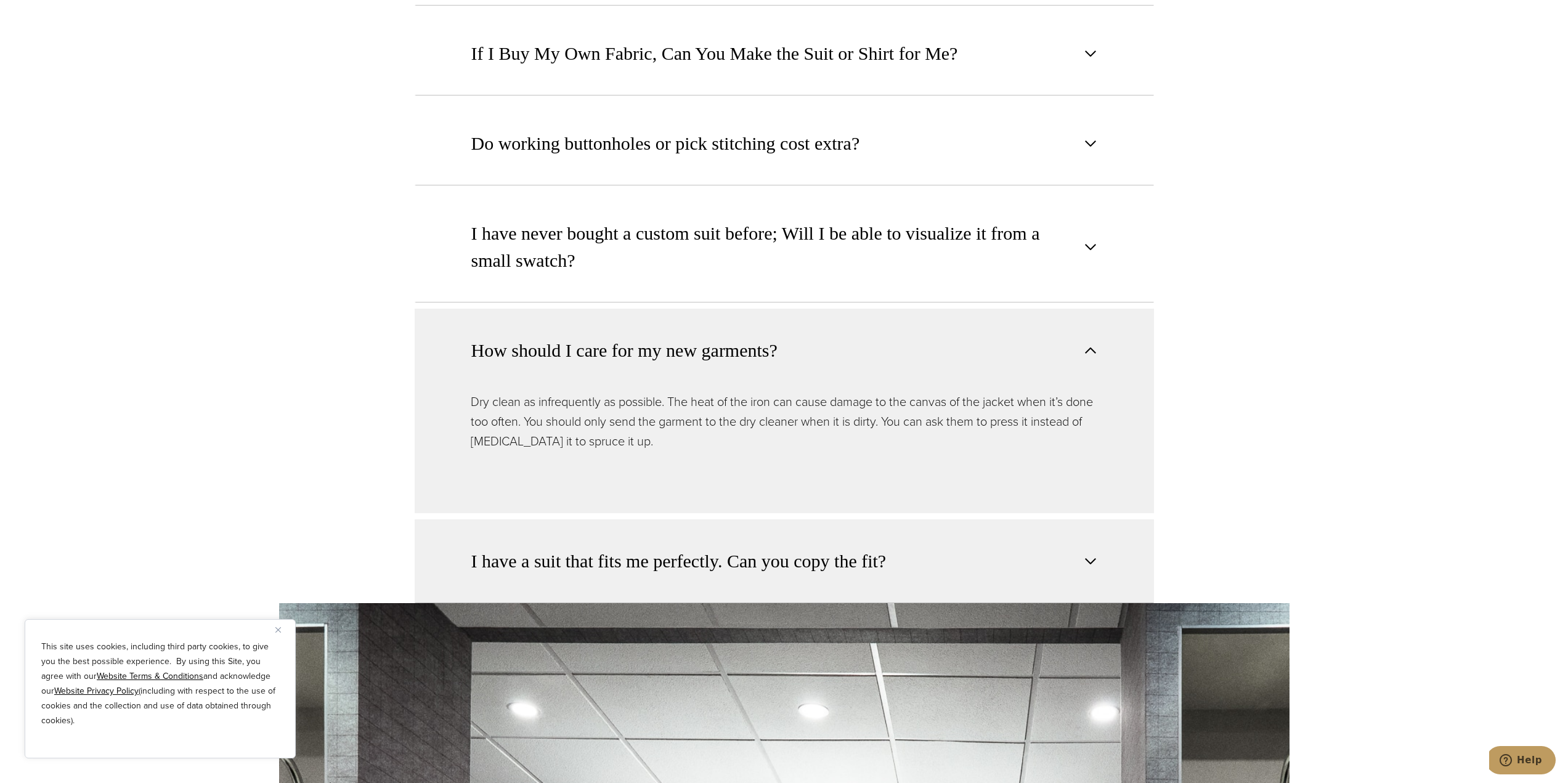
click at [1010, 547] on button "I have a suit that fits me perfectly. Can you copy the fit?" at bounding box center [784, 561] width 739 height 84
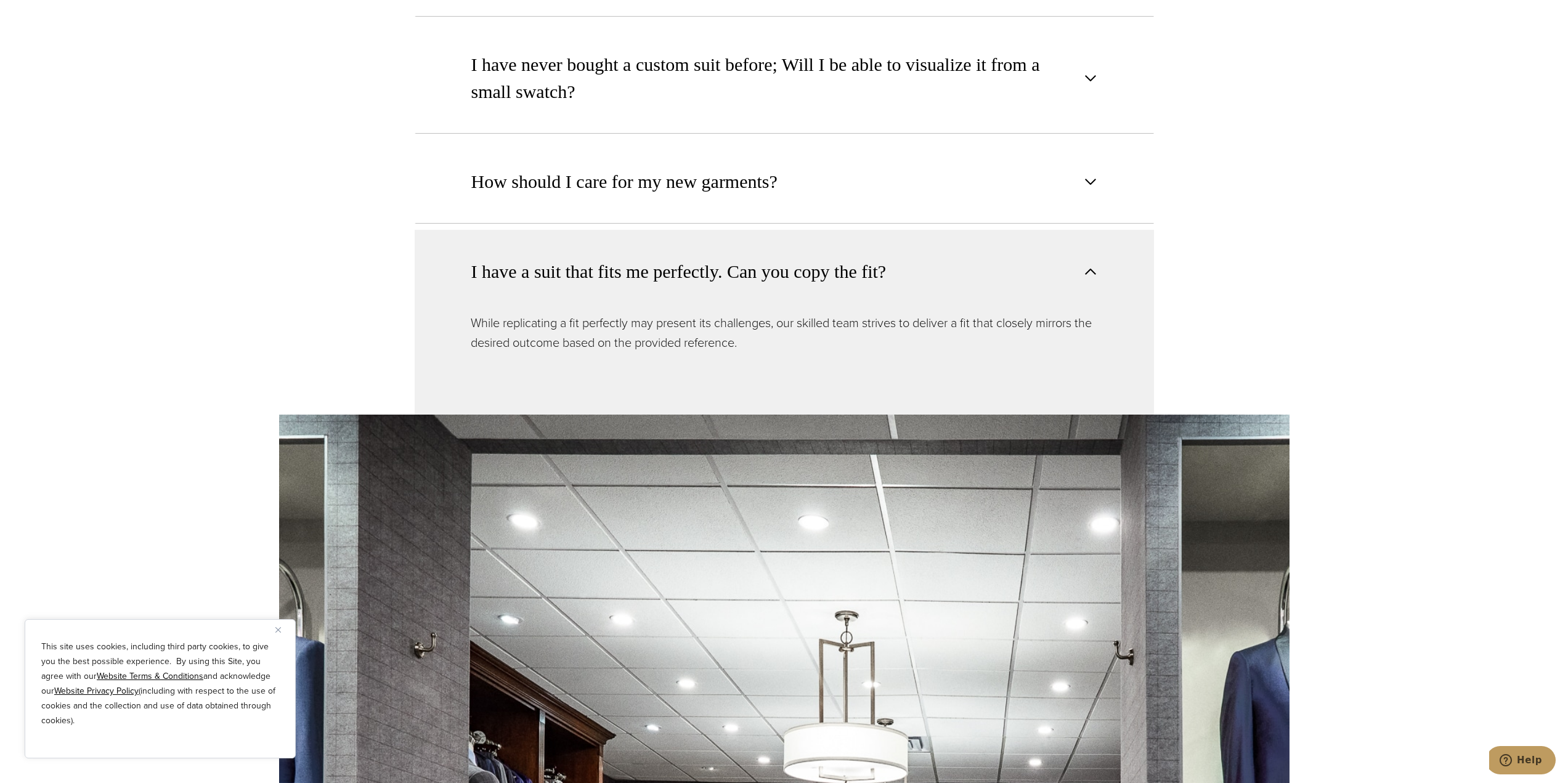
scroll to position [1910, 0]
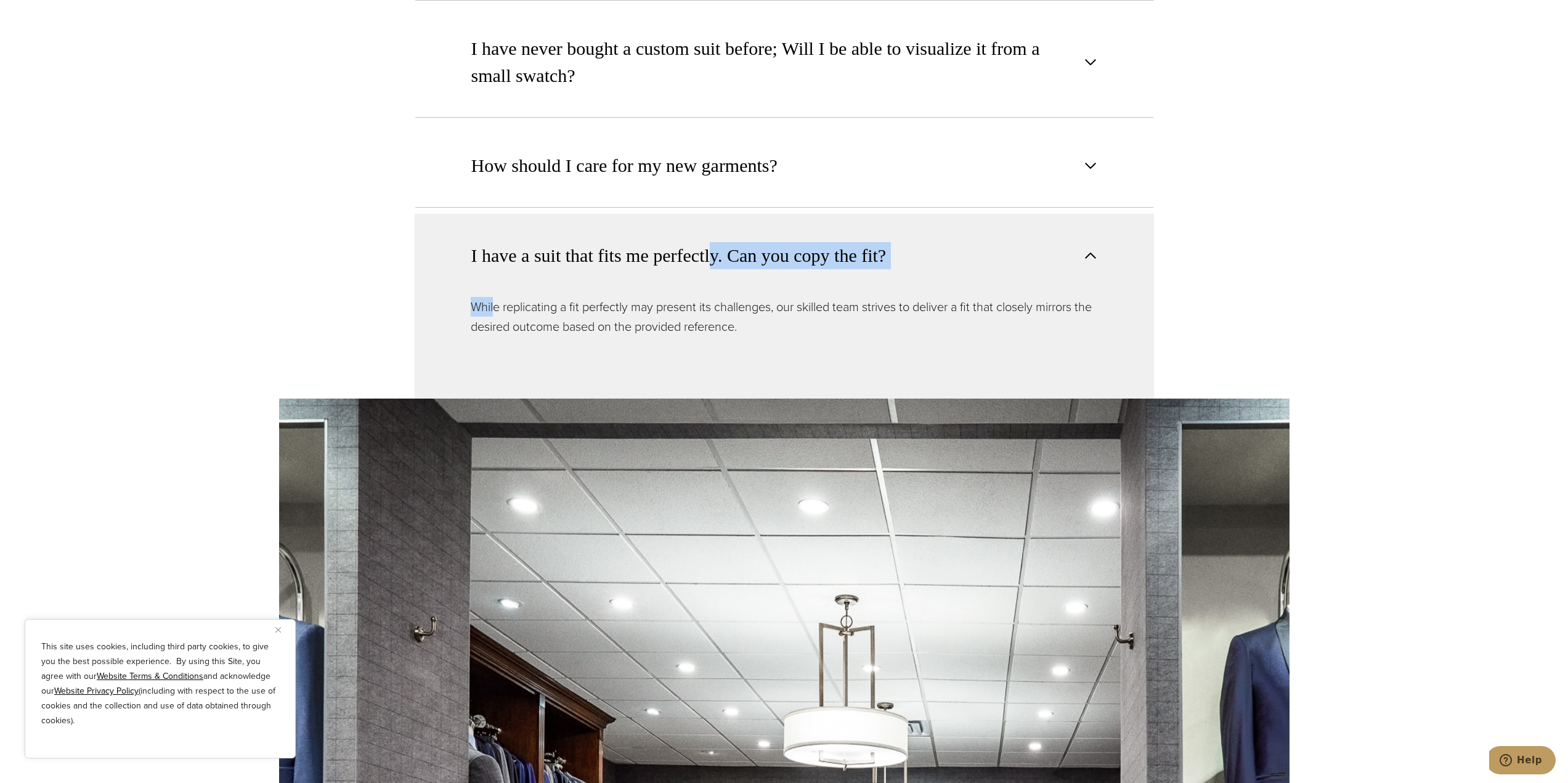
drag, startPoint x: 494, startPoint y: 291, endPoint x: 712, endPoint y: 272, distance: 218.8
click at [712, 272] on div "I have a suit that fits me perfectly. Can you copy the fit? While replicating a…" at bounding box center [784, 307] width 739 height 185
click at [618, 315] on p "While replicating a fit perfectly may present its challenges, our skilled team …" at bounding box center [784, 317] width 627 height 40
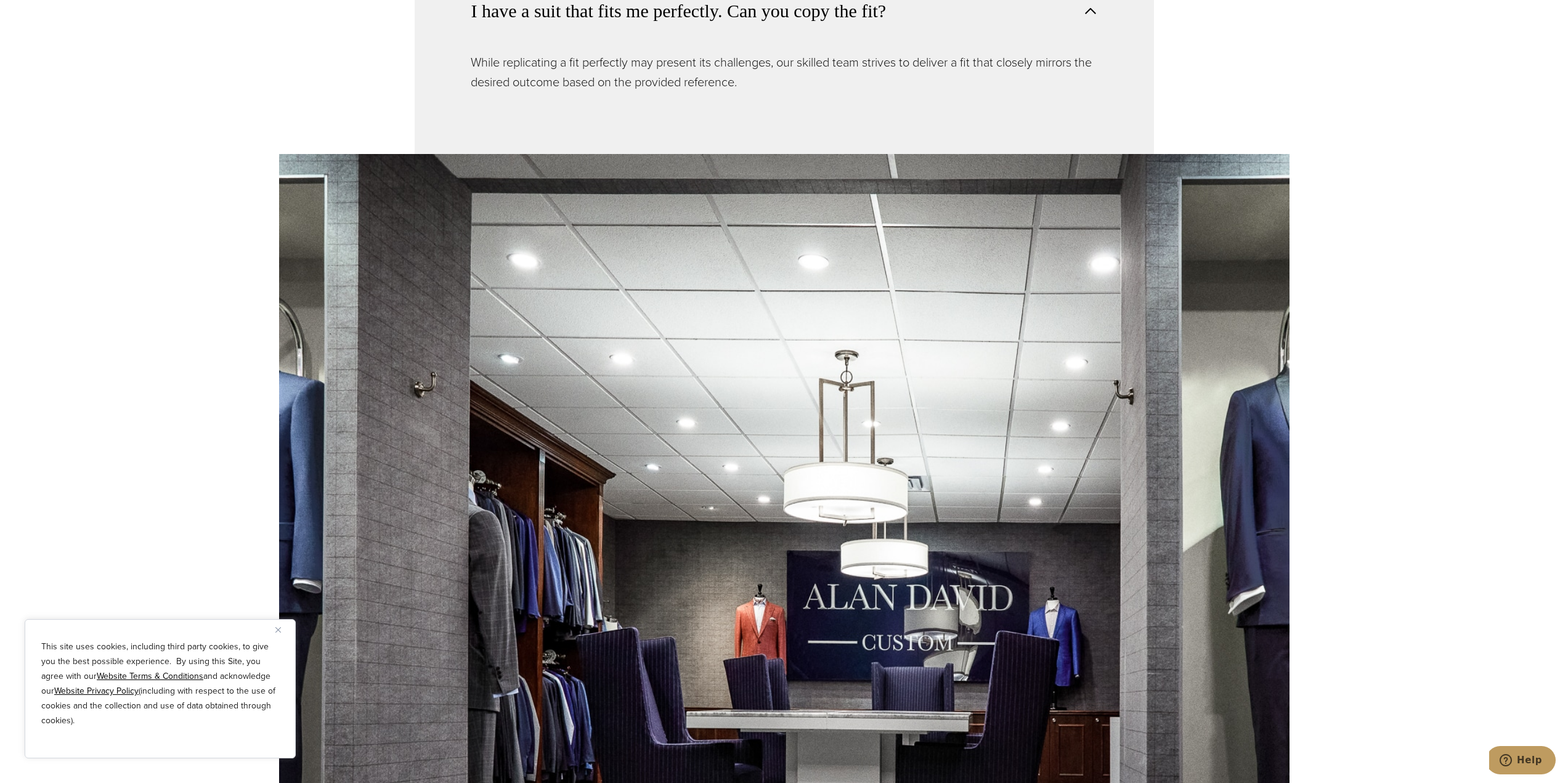
scroll to position [1787, 0]
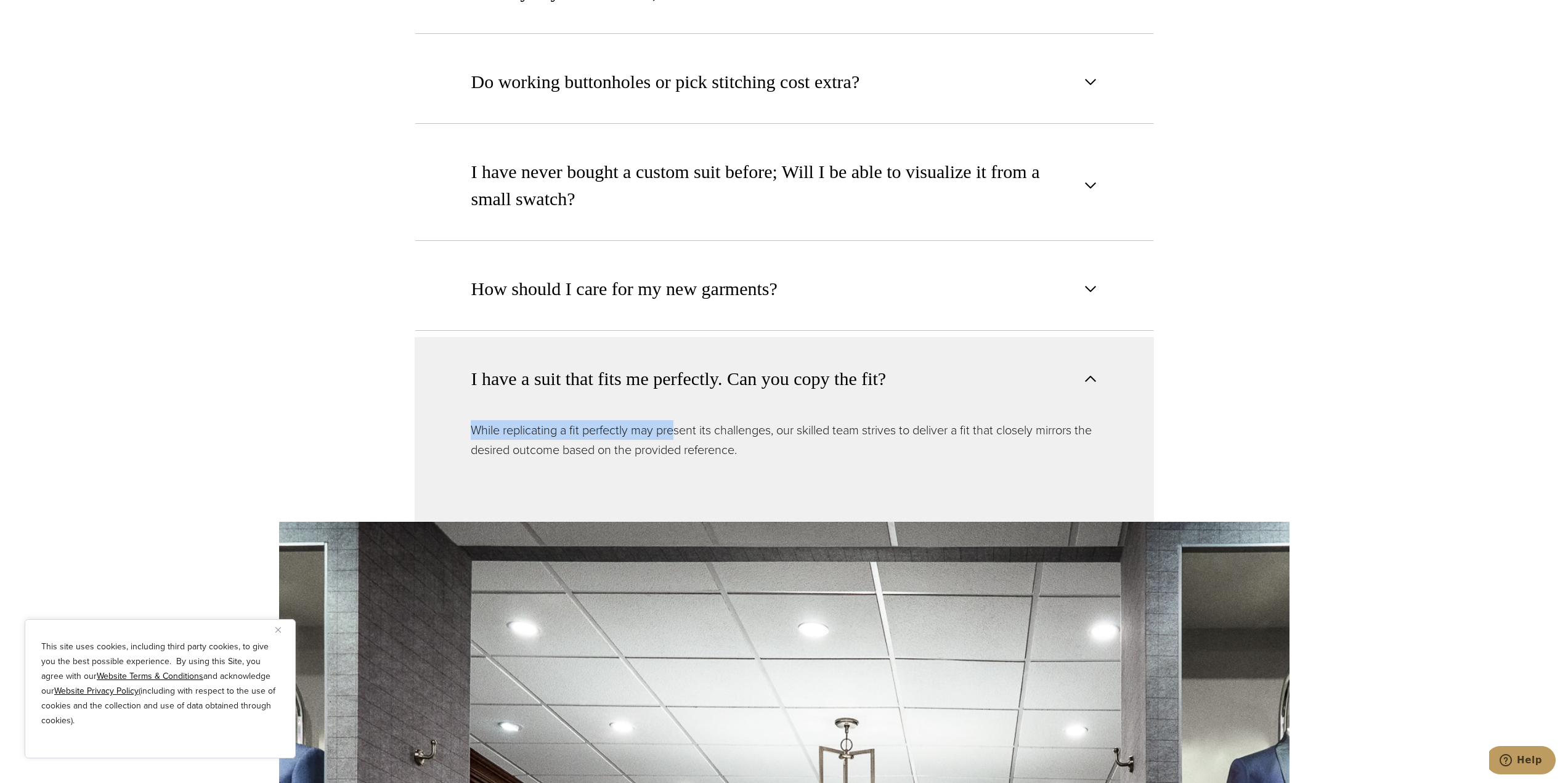
drag, startPoint x: 467, startPoint y: 408, endPoint x: 673, endPoint y: 409, distance: 206.0
click at [673, 420] on div "While replicating a fit perfectly may present its challenges, our skilled team …" at bounding box center [784, 471] width 739 height 102
click at [661, 427] on p "While replicating a fit perfectly may present its challenges, our skilled team …" at bounding box center [784, 440] width 627 height 40
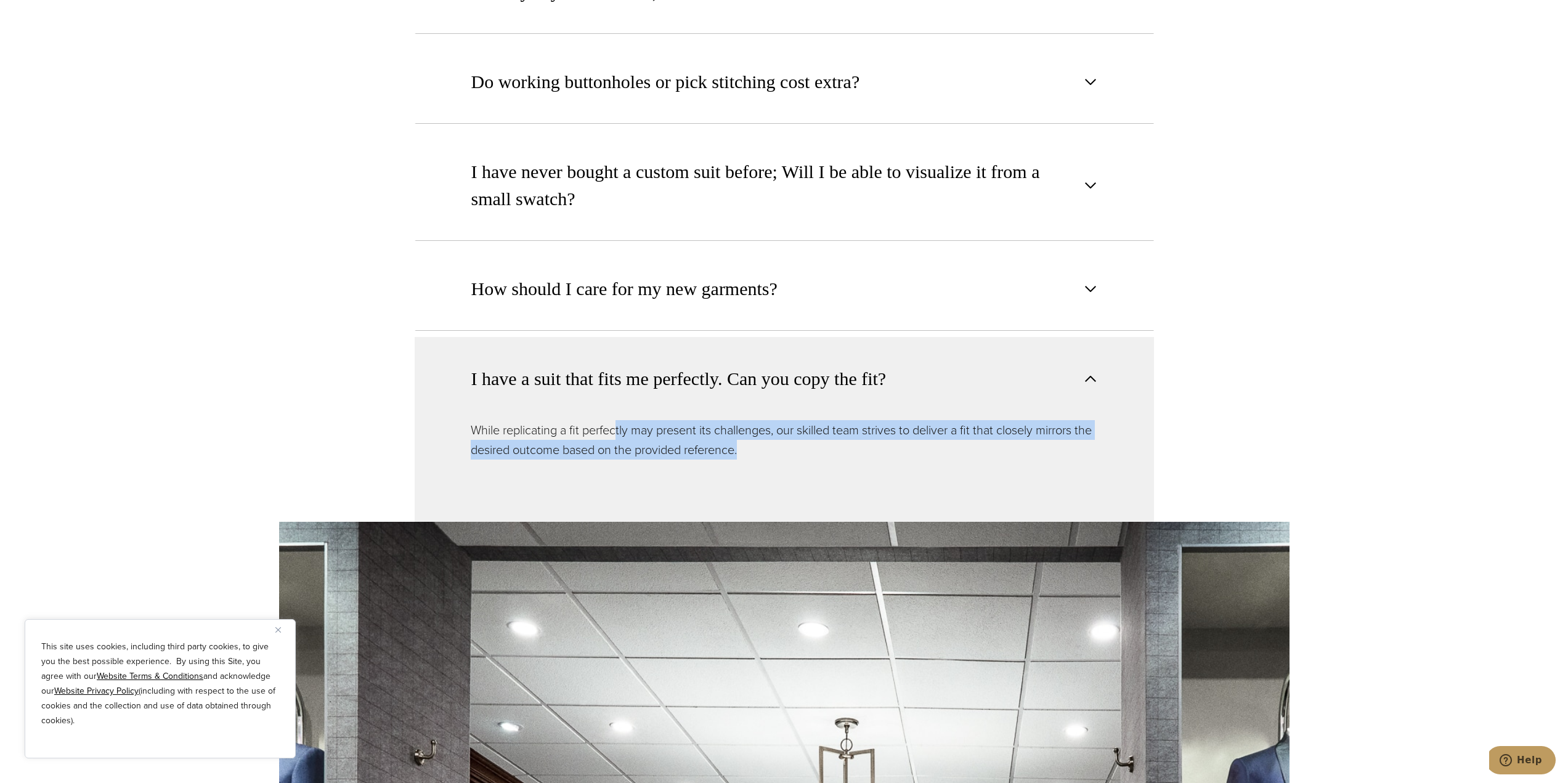
drag, startPoint x: 620, startPoint y: 402, endPoint x: 881, endPoint y: 443, distance: 264.2
click at [881, 443] on div "While replicating a fit perfectly may present its challenges, our skilled team …" at bounding box center [784, 471] width 739 height 102
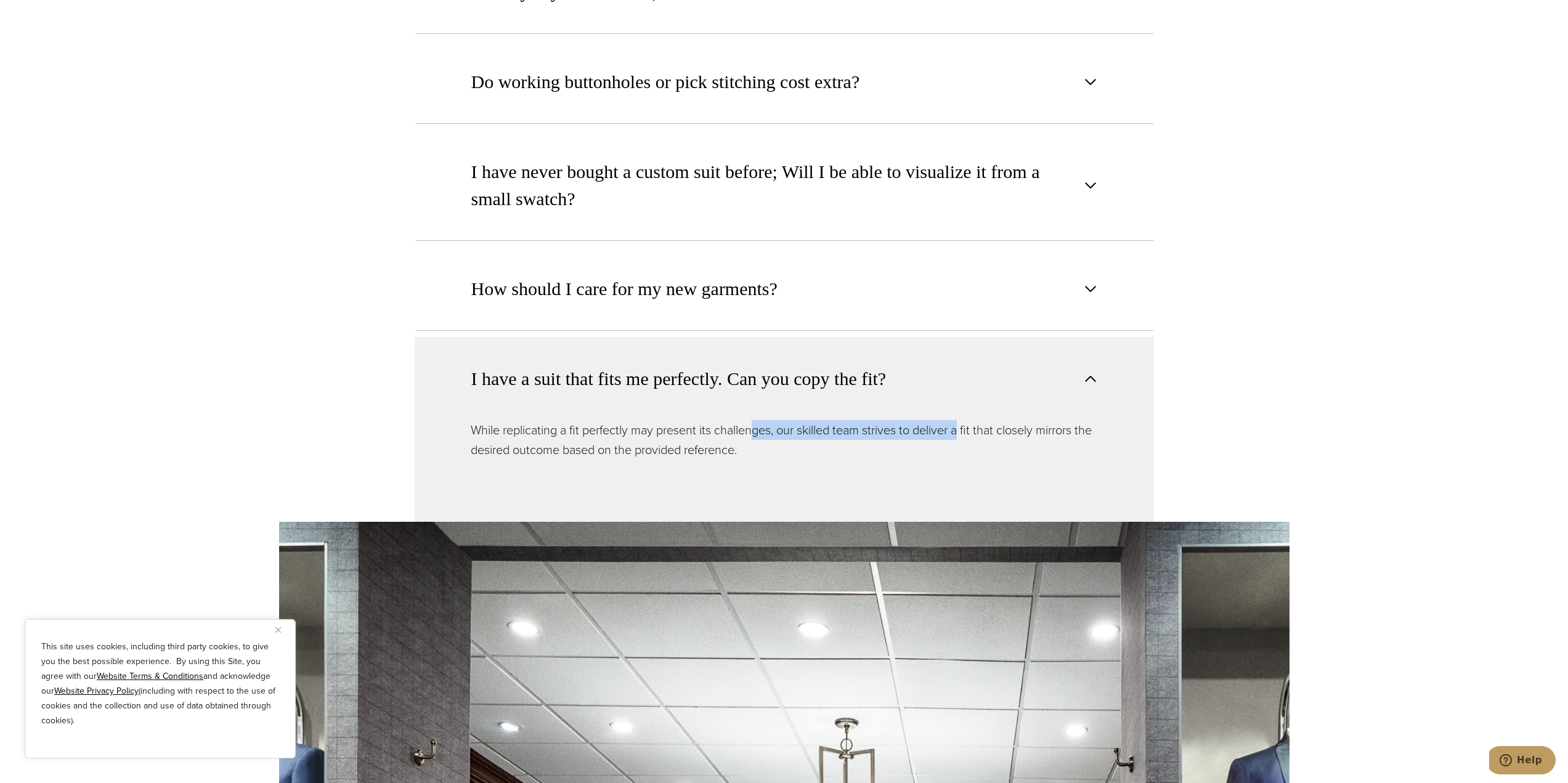
drag, startPoint x: 753, startPoint y: 415, endPoint x: 963, endPoint y: 416, distance: 210.0
click at [963, 420] on p "While replicating a fit perfectly may present its challenges, our skilled team …" at bounding box center [784, 440] width 627 height 40
click at [949, 428] on p "While replicating a fit perfectly may present its challenges, our skilled team …" at bounding box center [784, 440] width 627 height 40
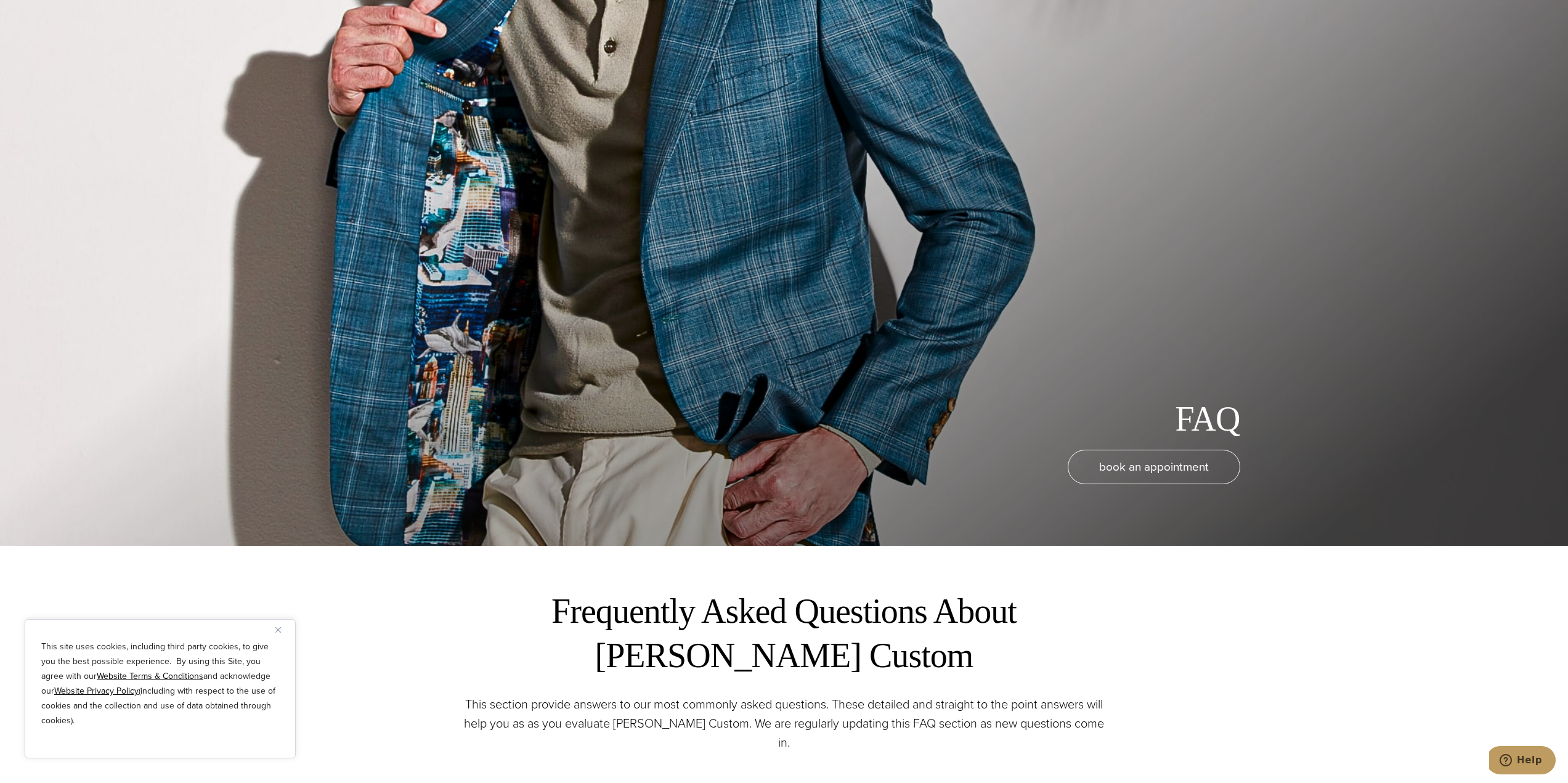
scroll to position [0, 0]
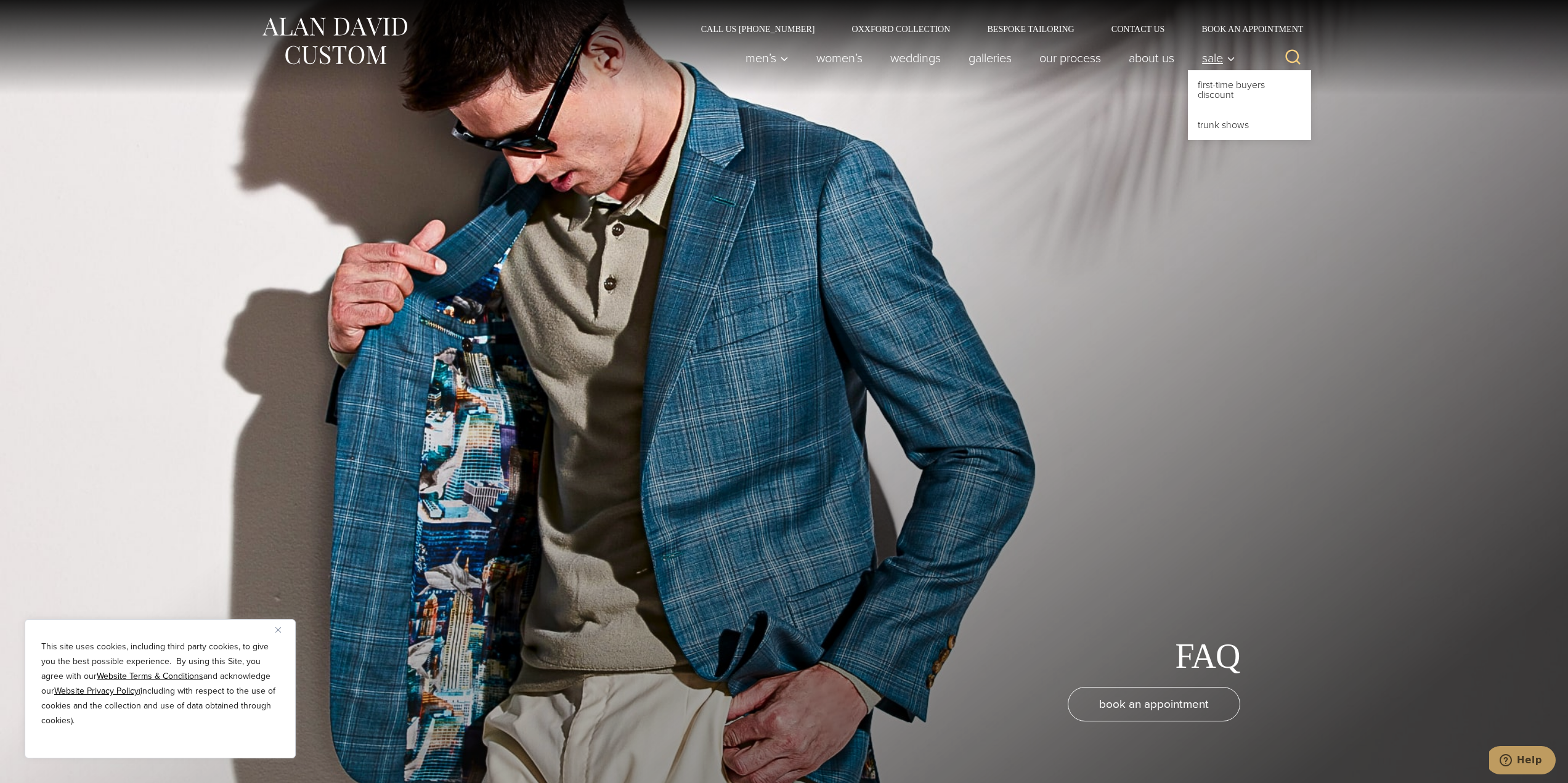
click at [1226, 57] on icon "Primary Navigation" at bounding box center [1231, 59] width 11 height 11
click at [1232, 73] on link "First-Time Buyers Discount" at bounding box center [1250, 90] width 124 height 40
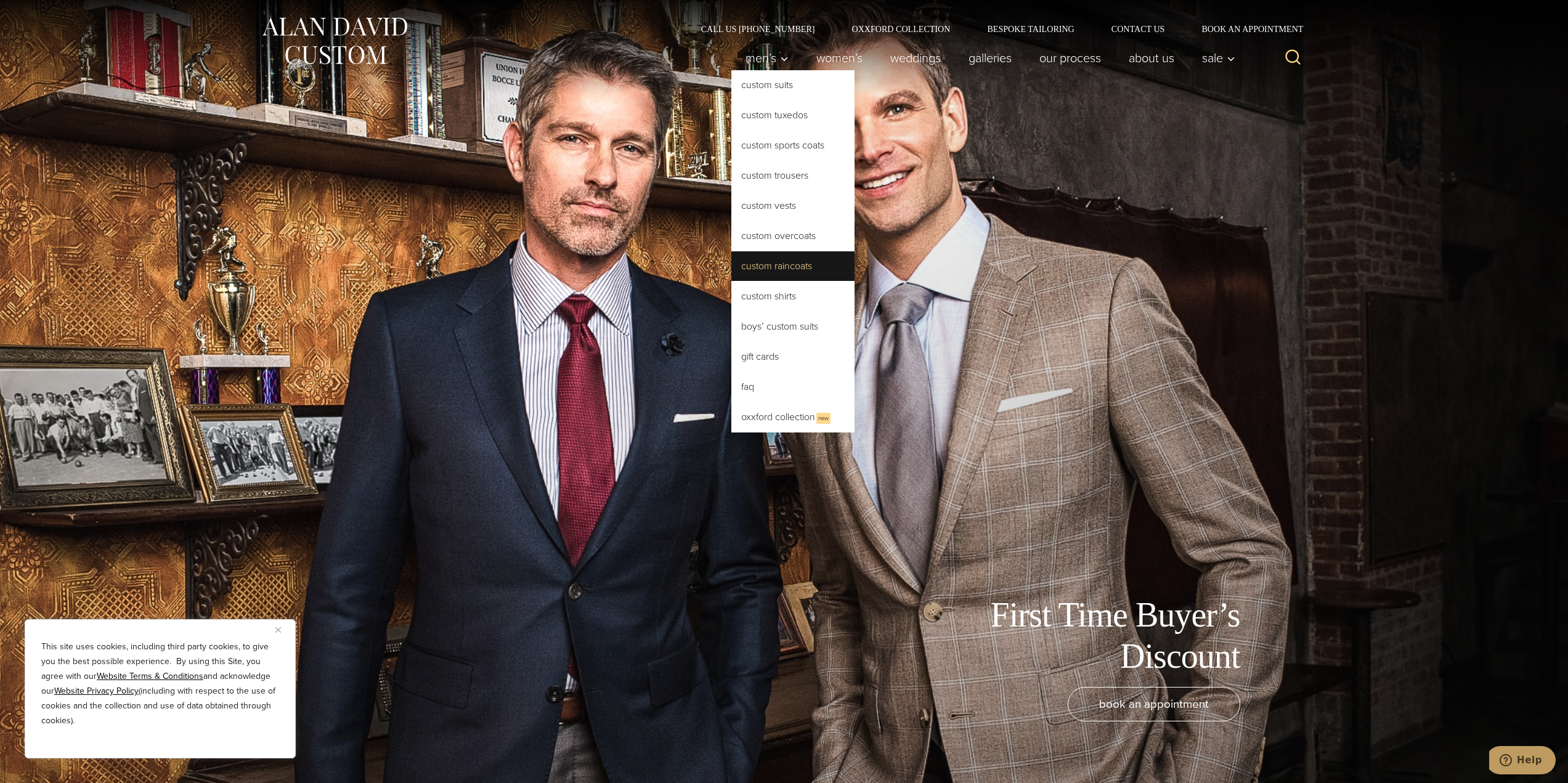
click at [826, 260] on link "Custom Raincoats" at bounding box center [793, 266] width 124 height 30
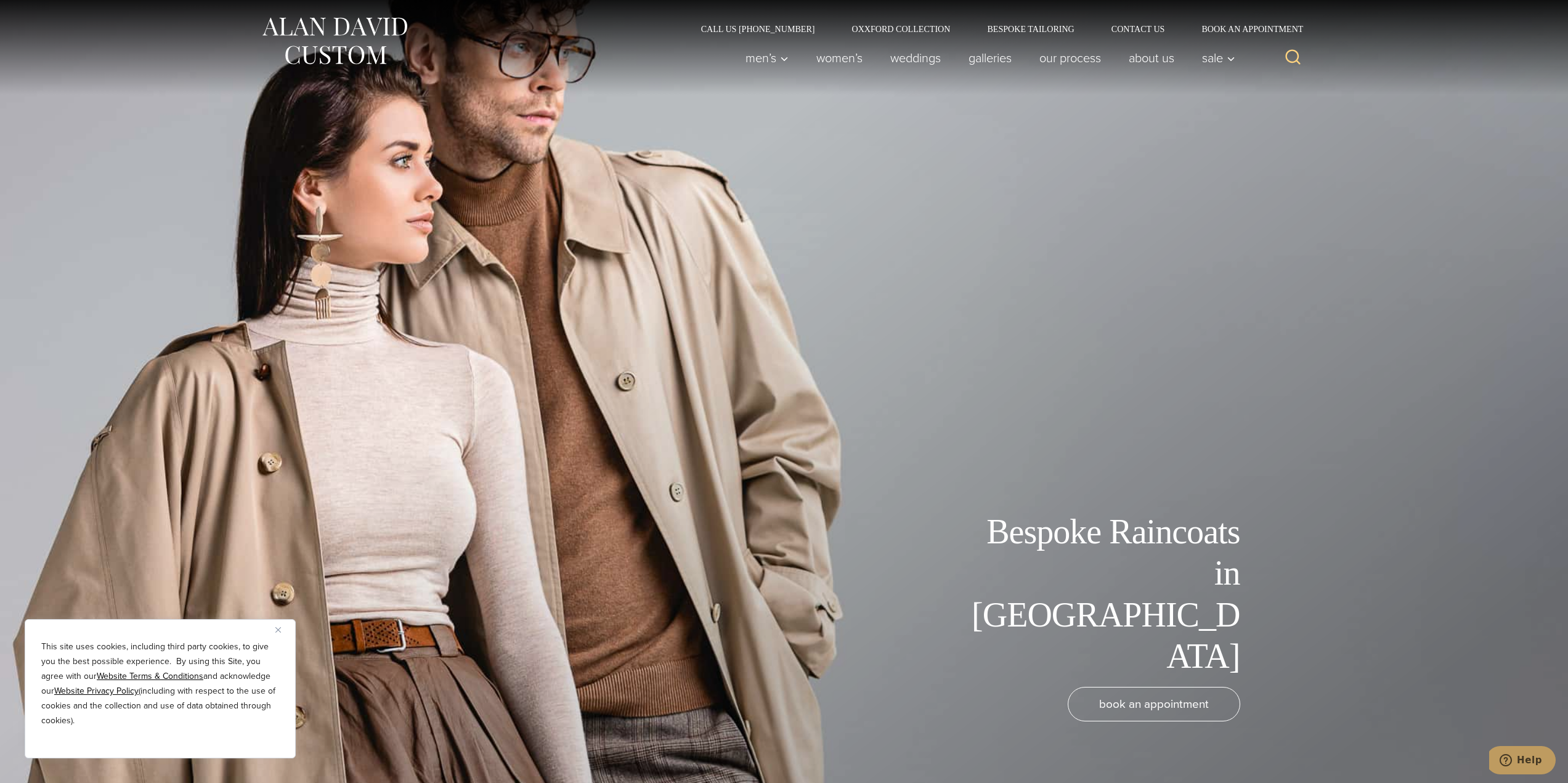
click at [318, 53] on img at bounding box center [334, 41] width 148 height 55
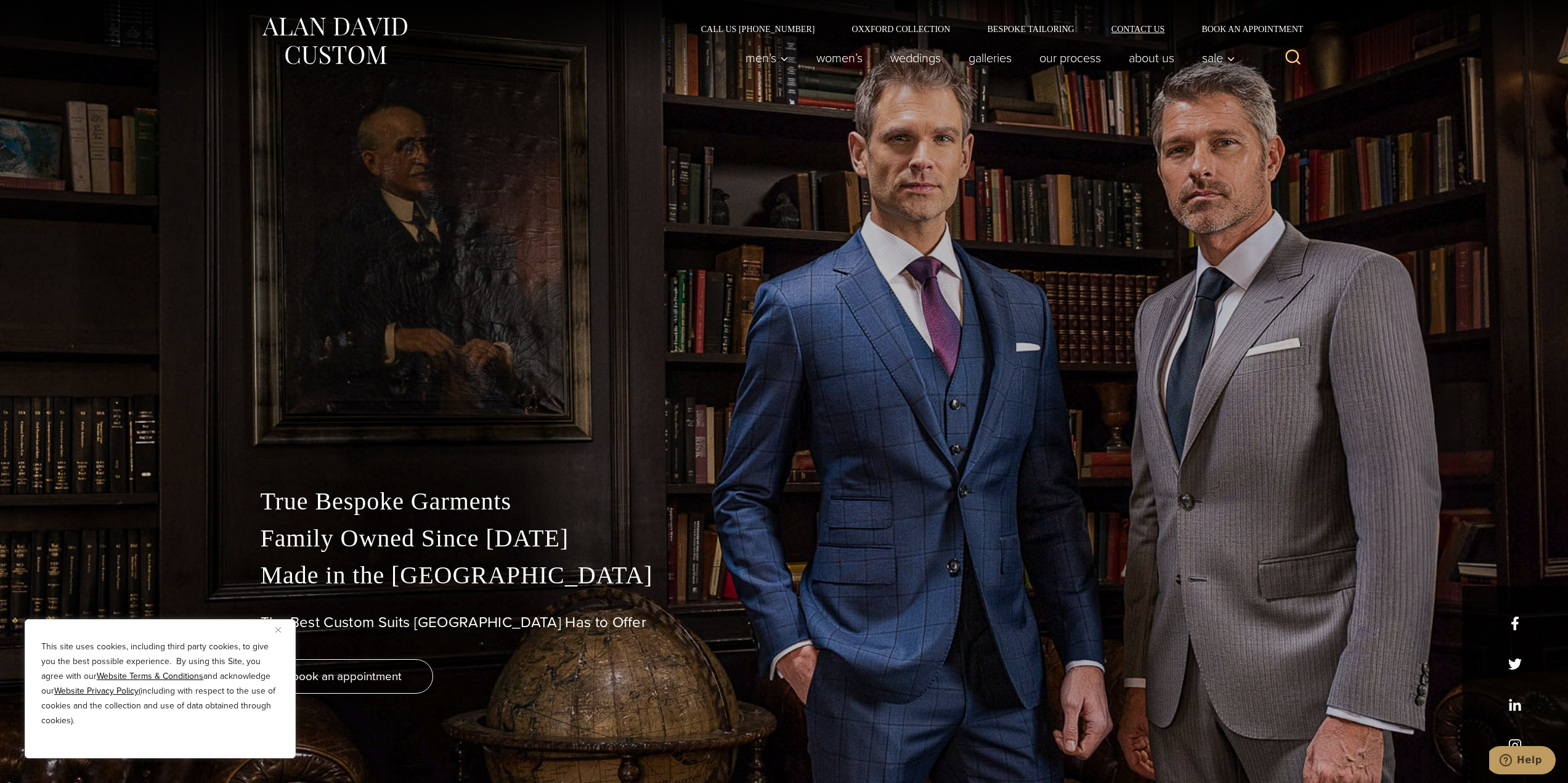
click at [1146, 29] on link "Contact Us" at bounding box center [1138, 28] width 91 height 9
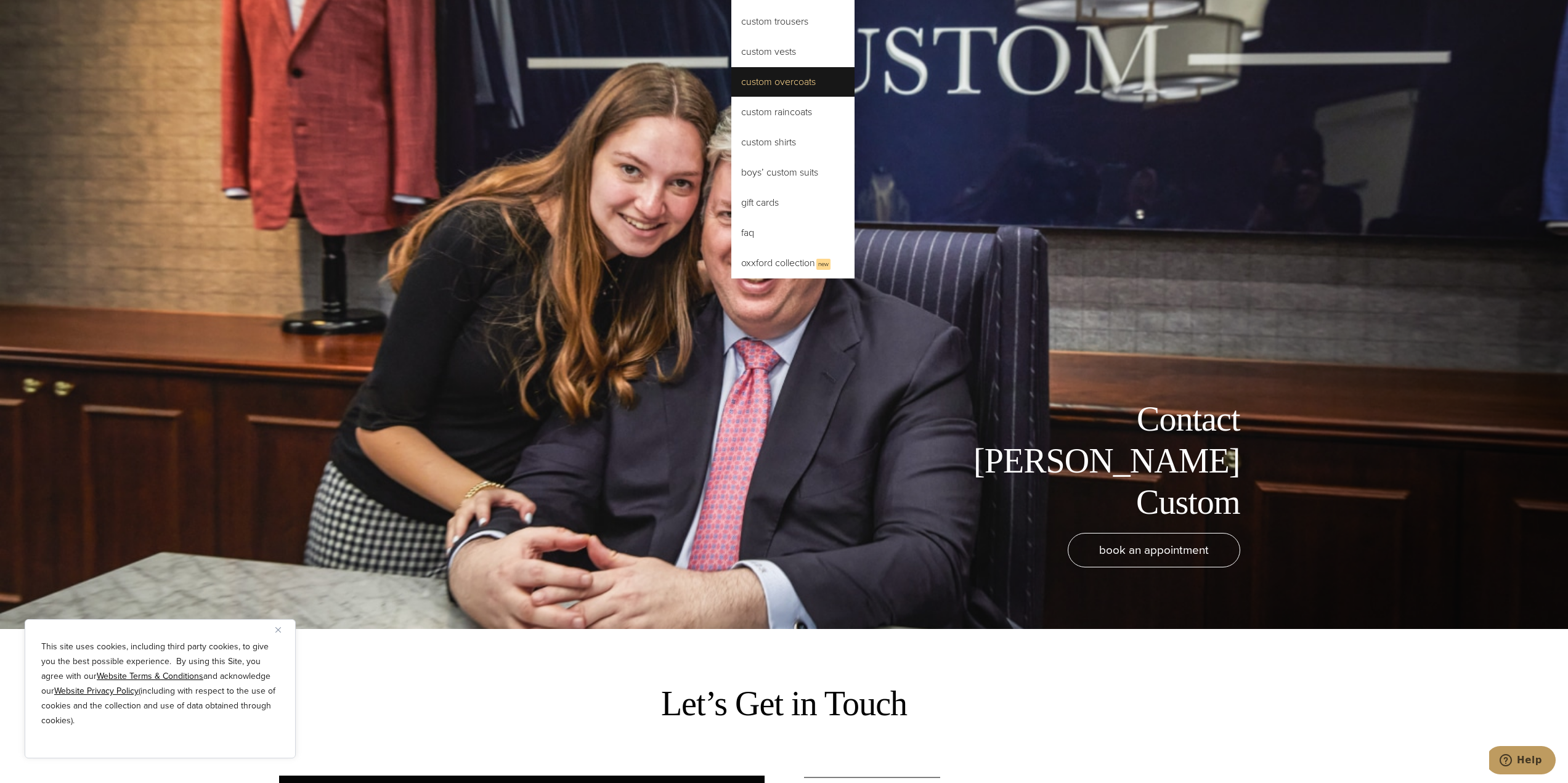
scroll to position [246, 0]
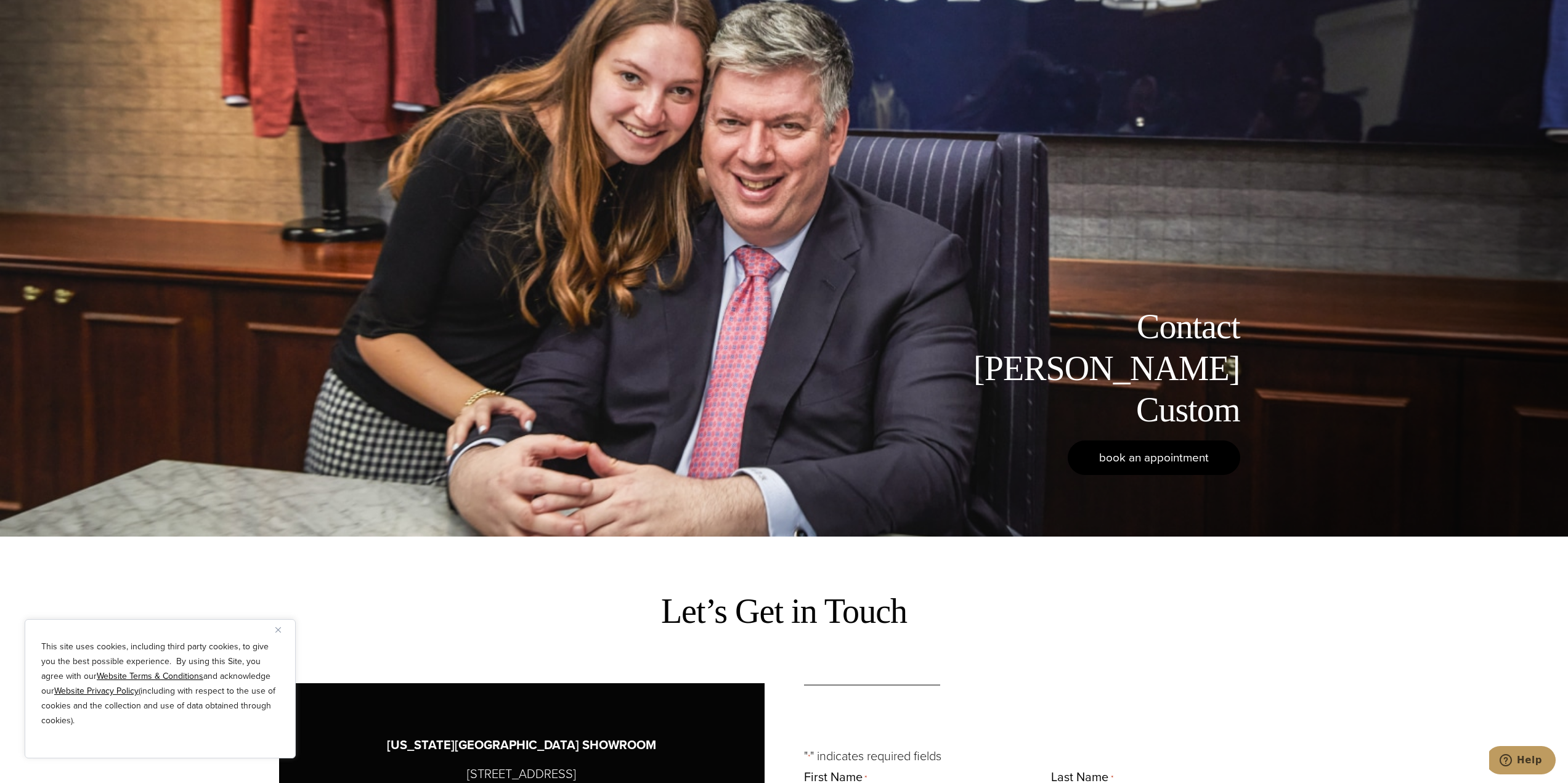
click at [1129, 474] on link "book an appointment" at bounding box center [1154, 458] width 172 height 34
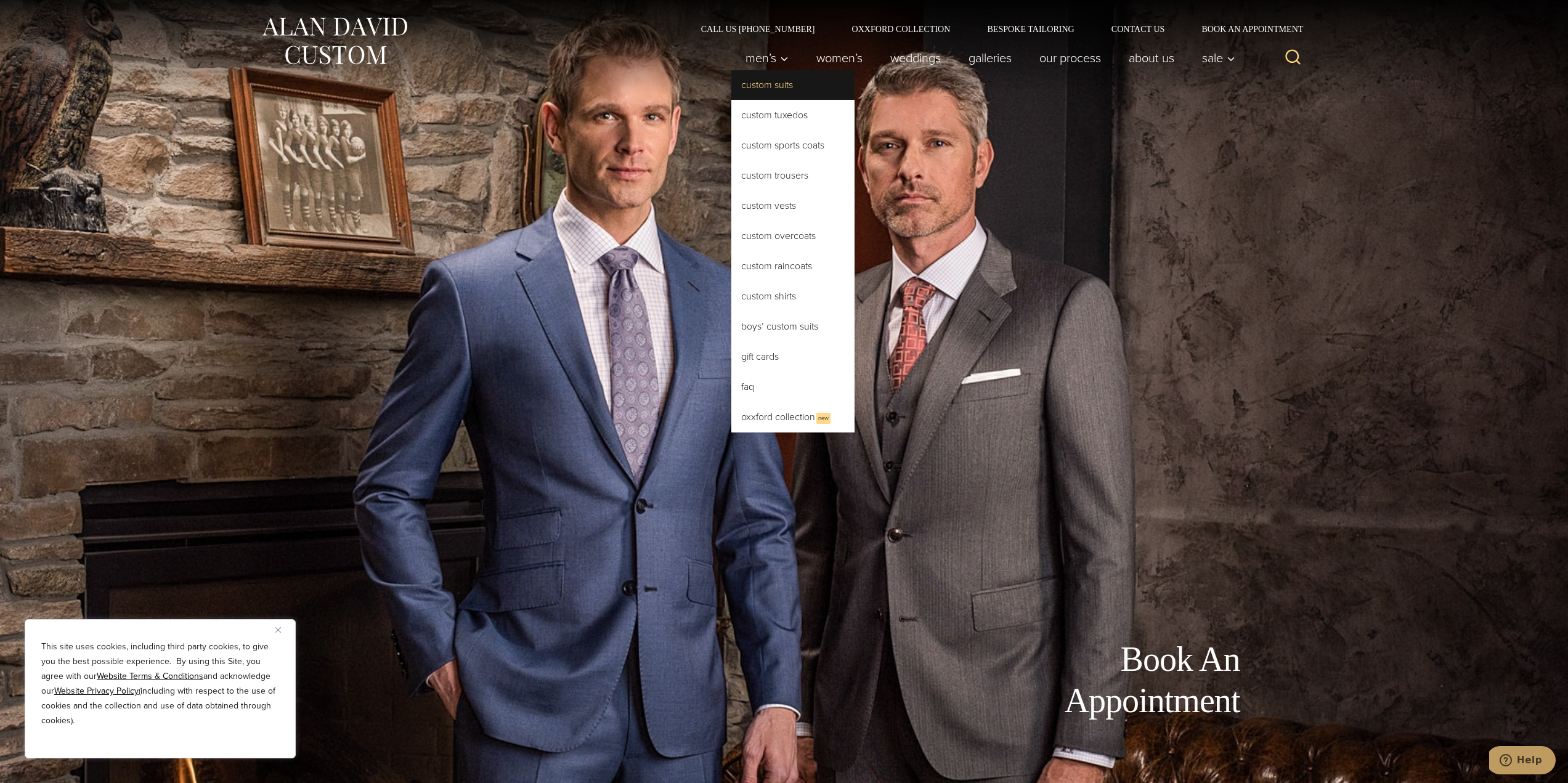
click at [768, 85] on link "Custom Suits" at bounding box center [793, 85] width 124 height 30
